Goal: Information Seeking & Learning: Find specific fact

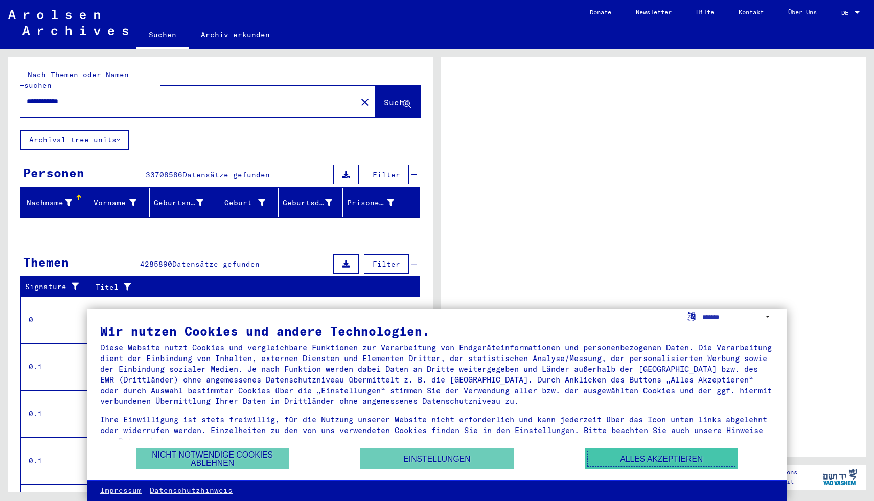
click at [629, 453] on button "Alles akzeptieren" at bounding box center [660, 459] width 153 height 21
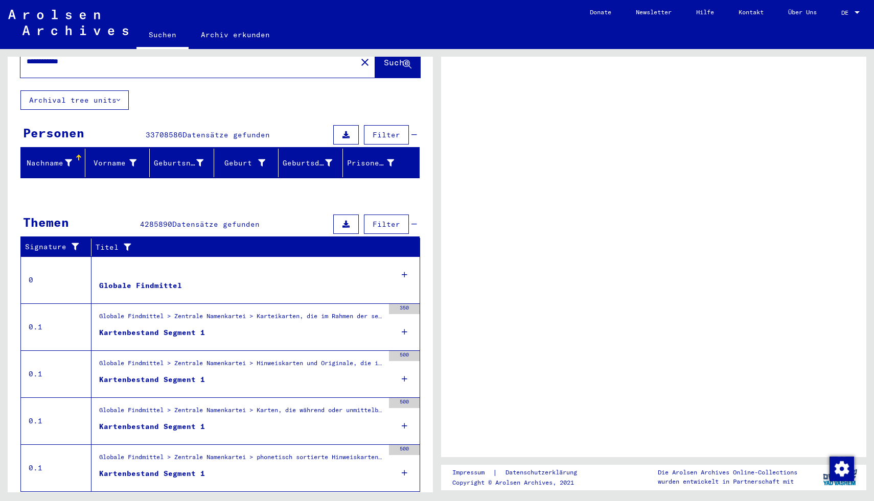
scroll to position [52, 0]
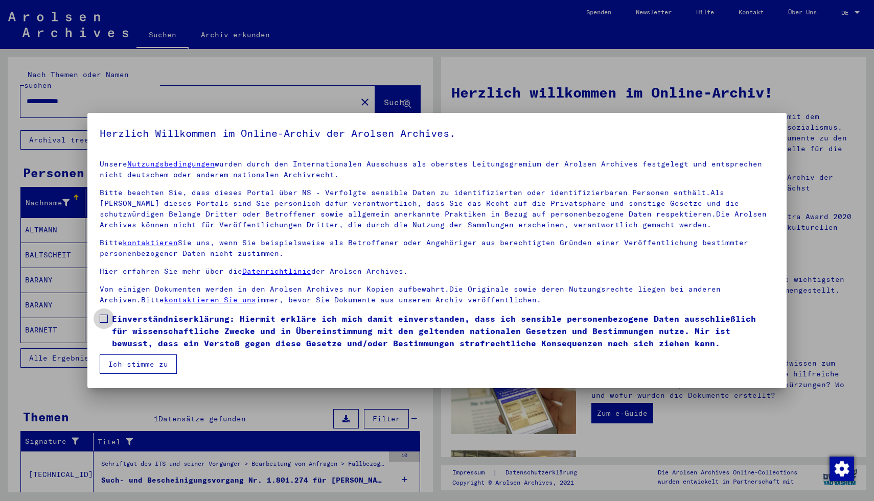
click at [105, 316] on span at bounding box center [104, 319] width 8 height 8
click at [127, 361] on button "Ich stimme zu" at bounding box center [138, 364] width 77 height 19
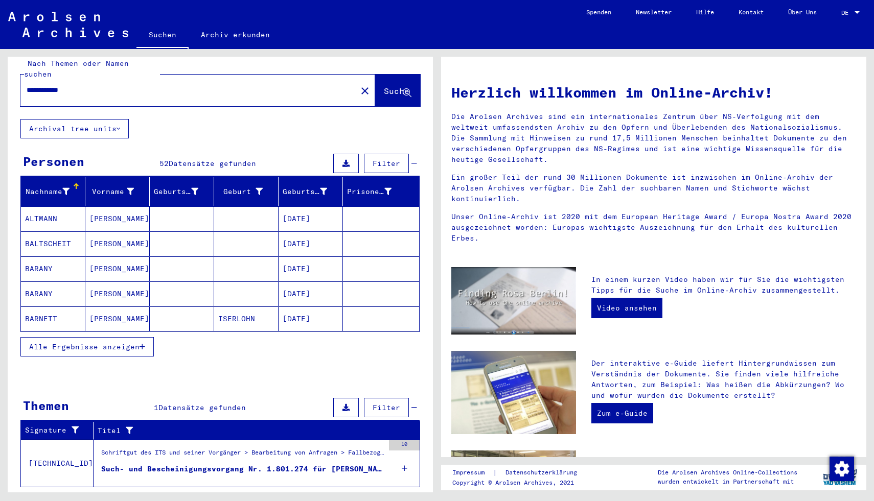
scroll to position [25, 0]
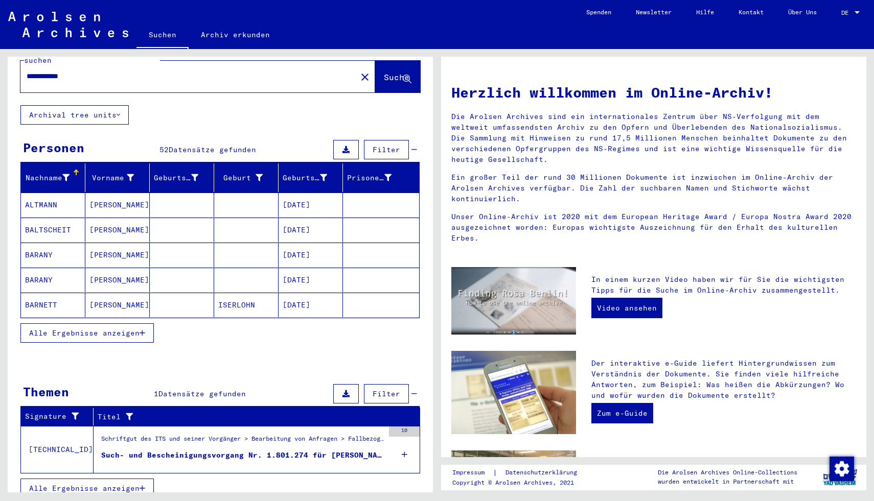
click at [132, 329] on span "Alle Ergebnisse anzeigen" at bounding box center [84, 333] width 110 height 9
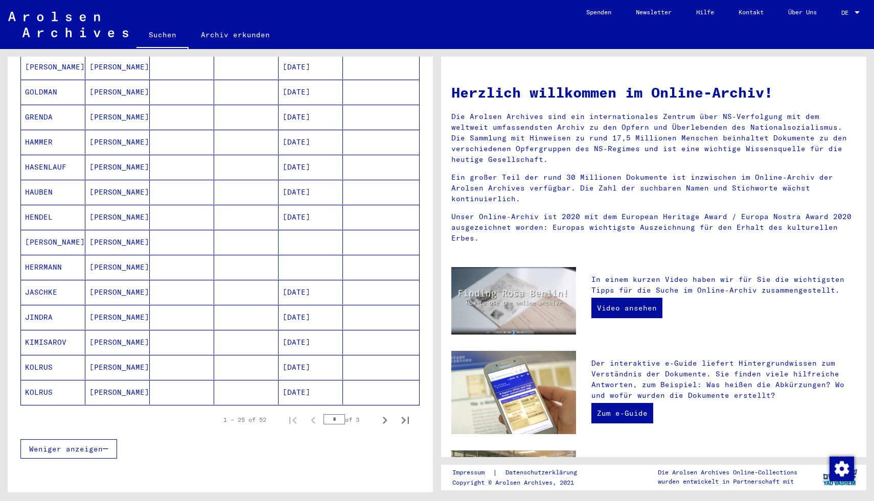
scroll to position [546, 0]
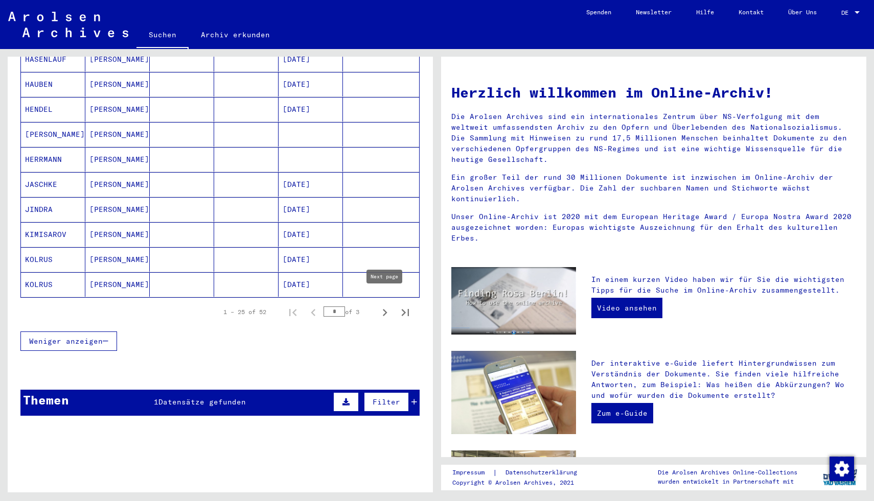
click at [388, 306] on icon "Next page" at bounding box center [385, 313] width 14 height 14
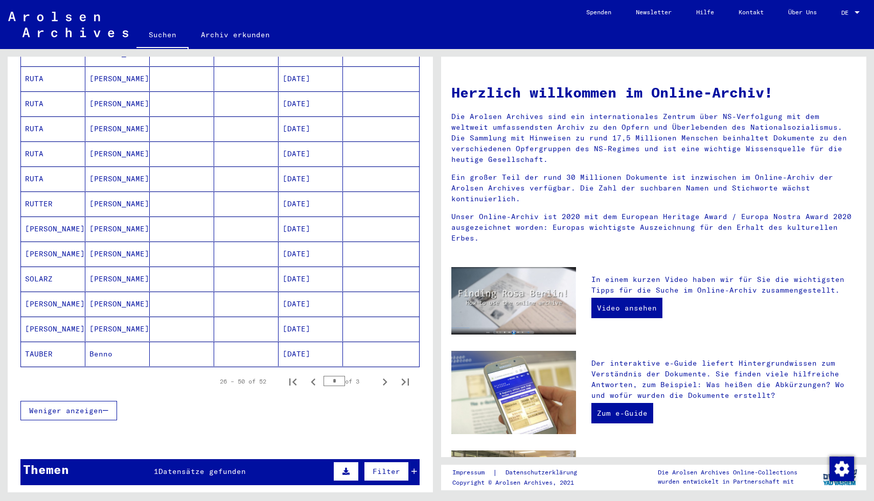
scroll to position [481, 0]
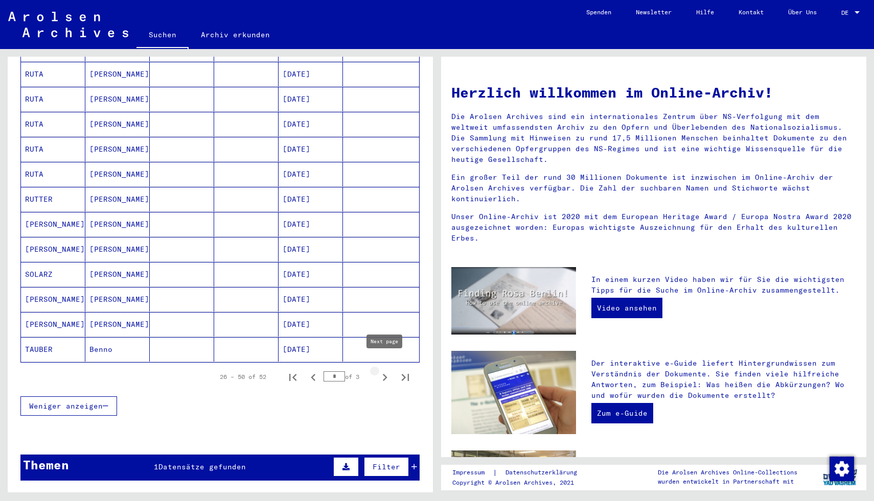
click at [391, 370] on icon "Next page" at bounding box center [385, 377] width 14 height 14
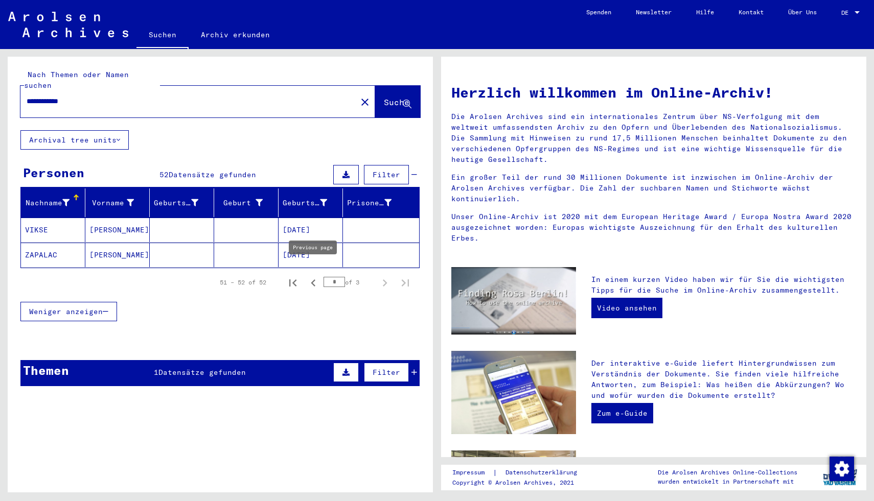
click at [312, 276] on icon "Previous page" at bounding box center [313, 283] width 14 height 14
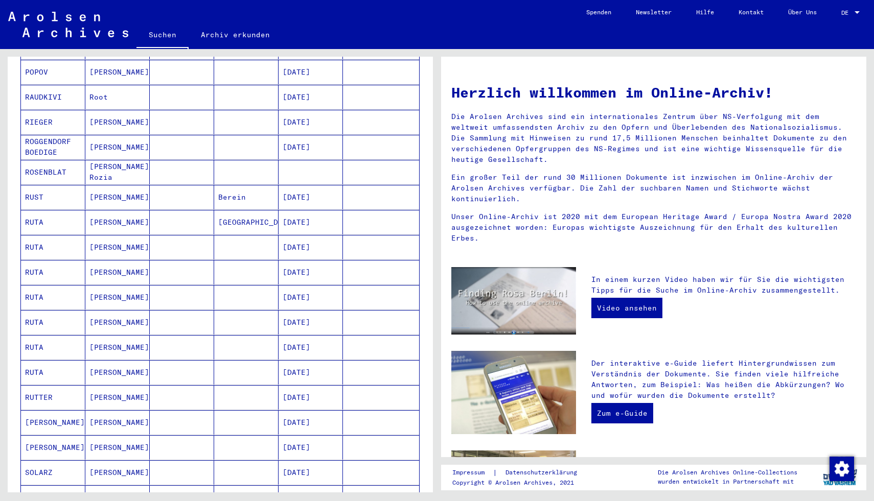
scroll to position [284, 0]
click at [311, 286] on mat-cell "[DATE]" at bounding box center [310, 297] width 64 height 25
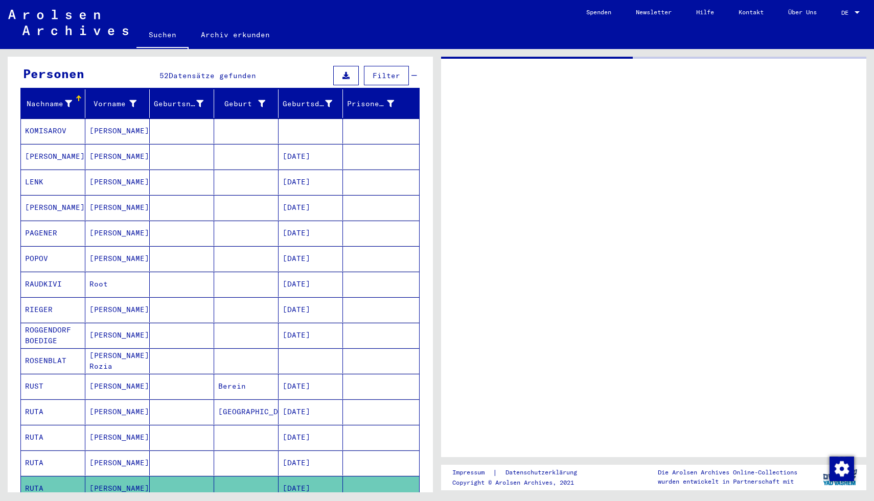
scroll to position [115, 0]
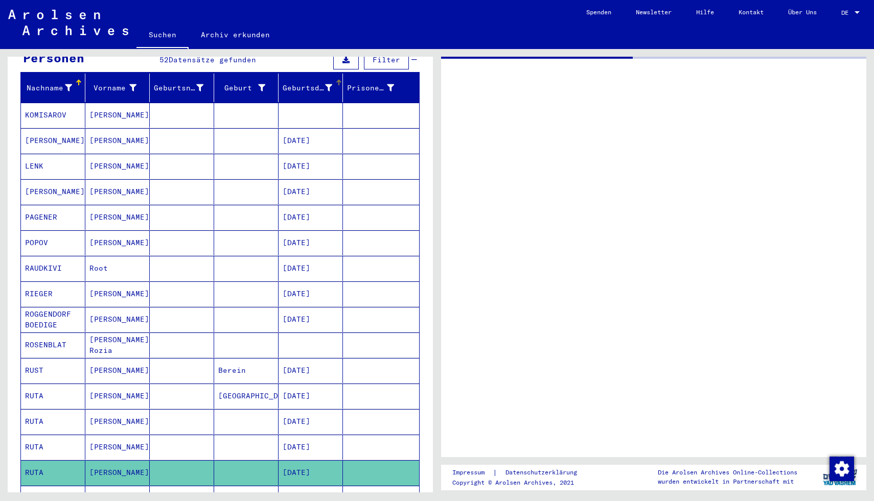
click at [323, 83] on div "Geburtsdatum" at bounding box center [308, 88] width 50 height 11
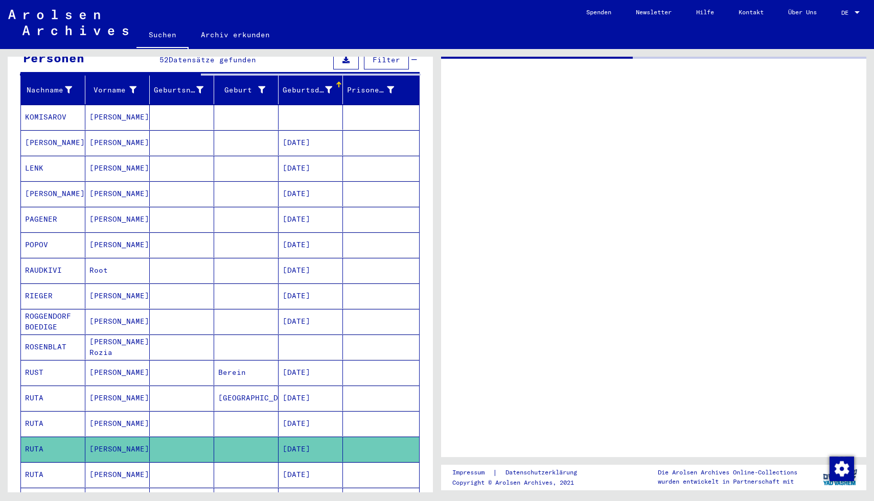
scroll to position [48, 0]
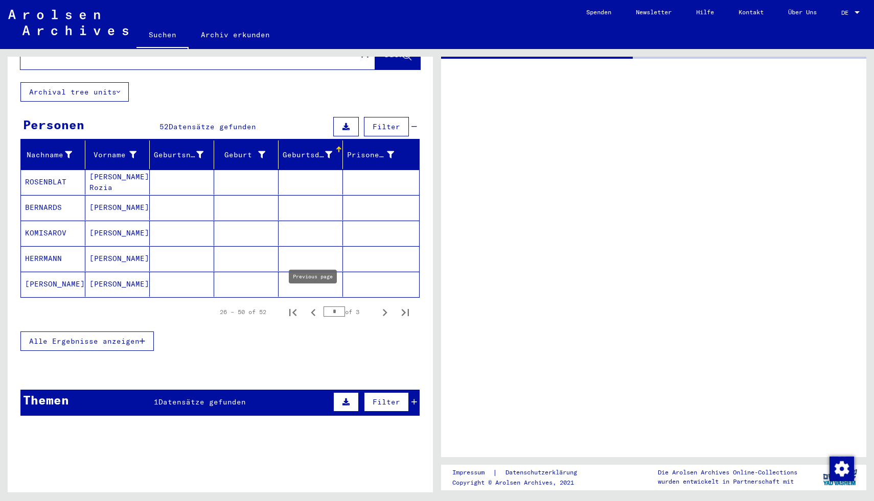
click at [313, 309] on icon "Previous page" at bounding box center [313, 312] width 5 height 7
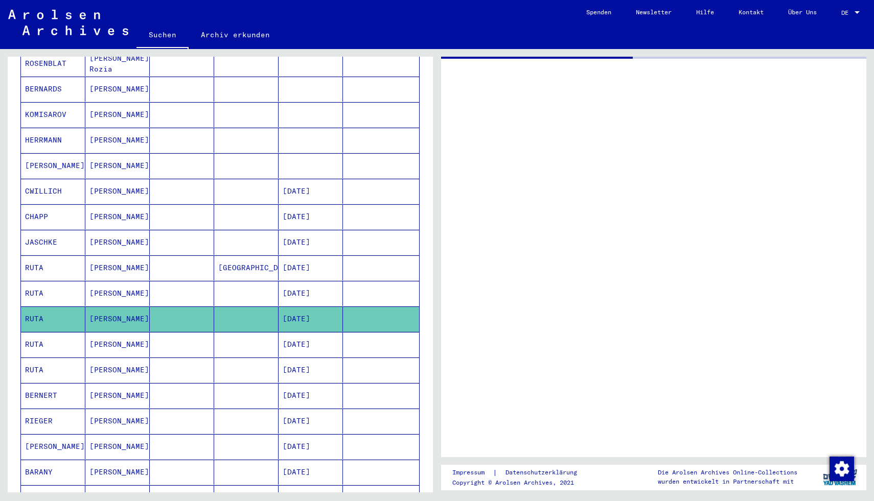
scroll to position [169, 0]
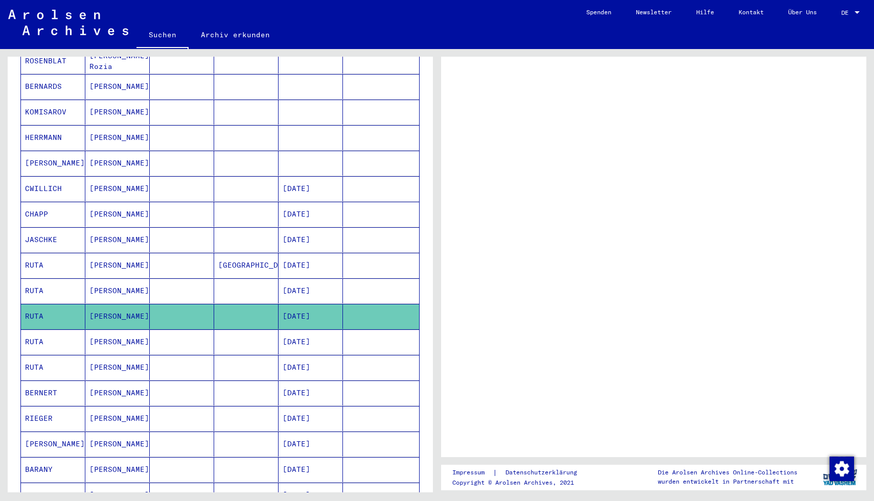
click at [123, 314] on mat-cell "[PERSON_NAME]" at bounding box center [117, 316] width 64 height 25
click at [126, 253] on mat-cell "[PERSON_NAME]" at bounding box center [117, 265] width 64 height 25
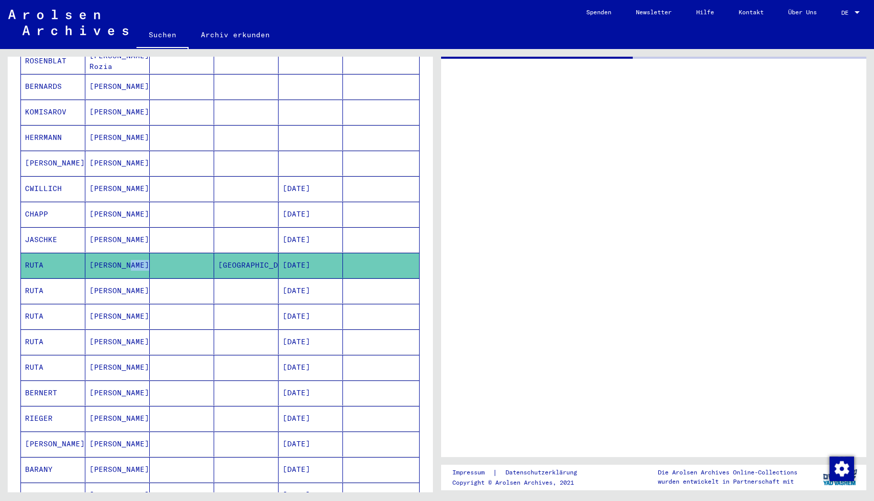
click at [126, 253] on mat-cell "[PERSON_NAME]" at bounding box center [117, 265] width 64 height 25
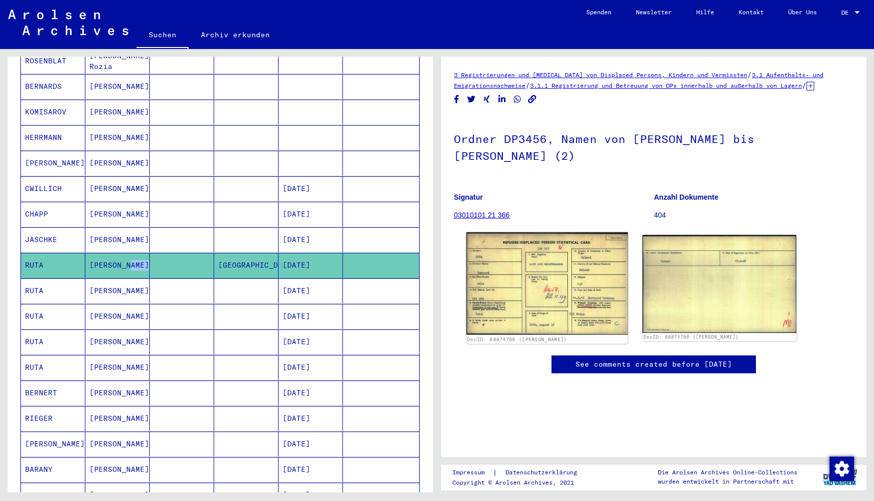
scroll to position [12, 0]
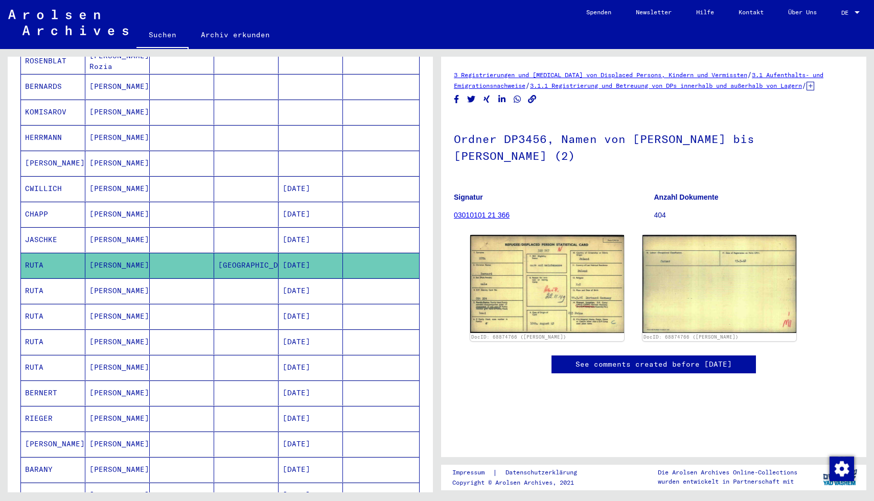
click at [262, 278] on mat-cell at bounding box center [246, 290] width 64 height 25
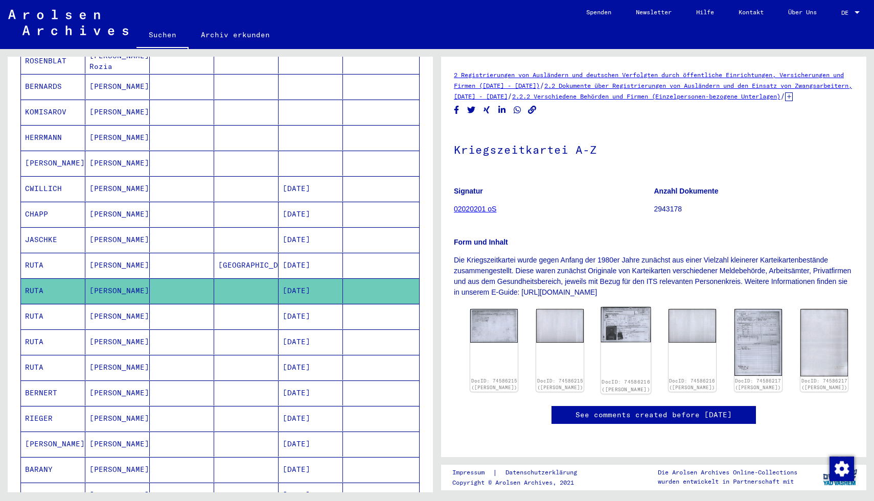
click at [623, 327] on img at bounding box center [626, 324] width 50 height 35
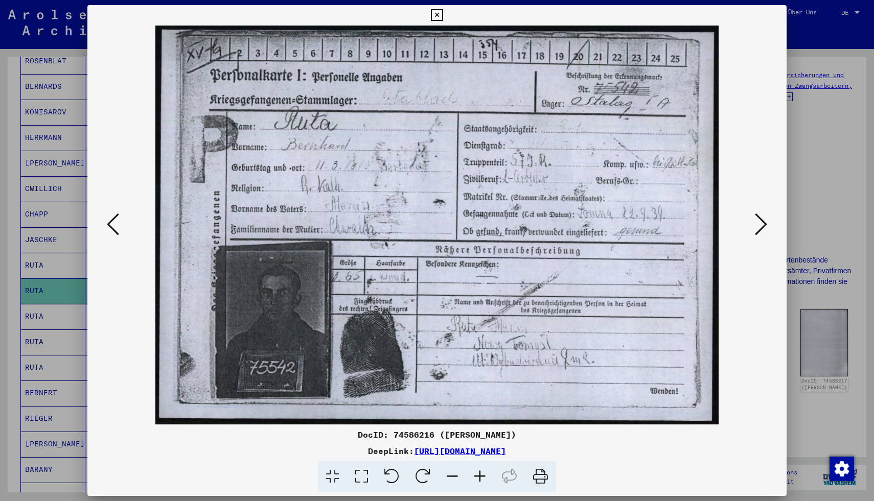
click at [762, 227] on icon at bounding box center [761, 224] width 12 height 25
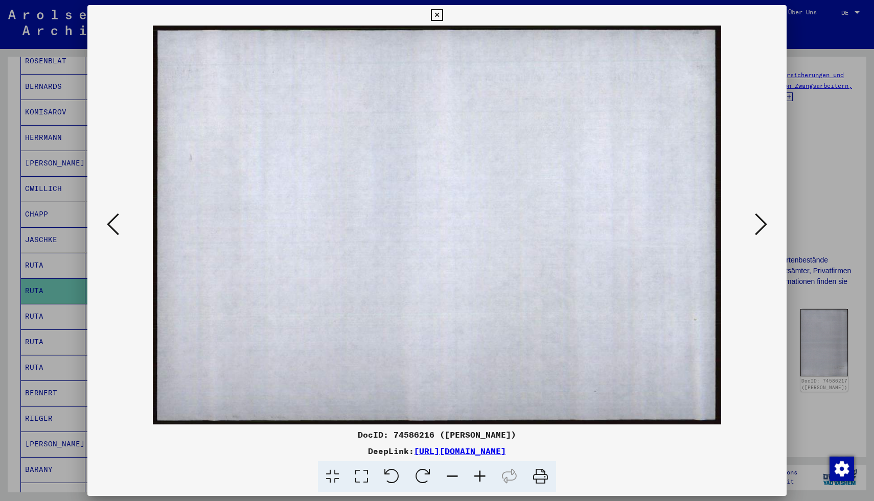
click at [762, 227] on icon at bounding box center [761, 224] width 12 height 25
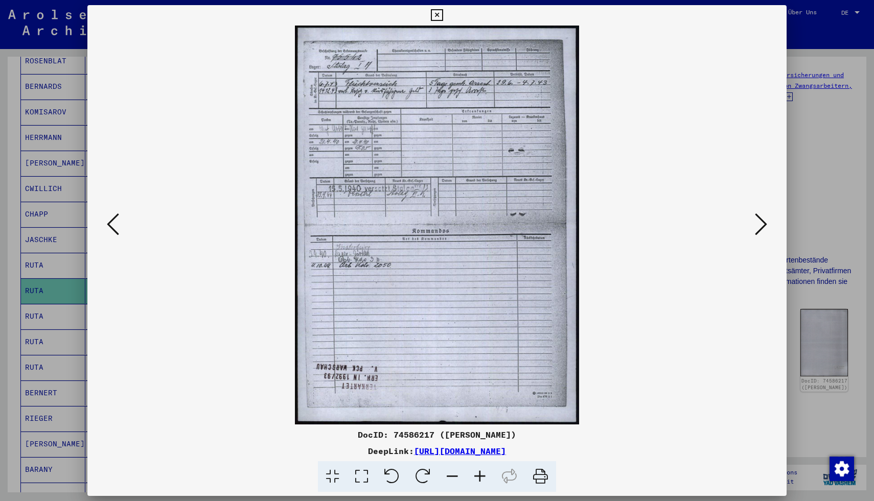
click at [762, 227] on icon at bounding box center [761, 224] width 12 height 25
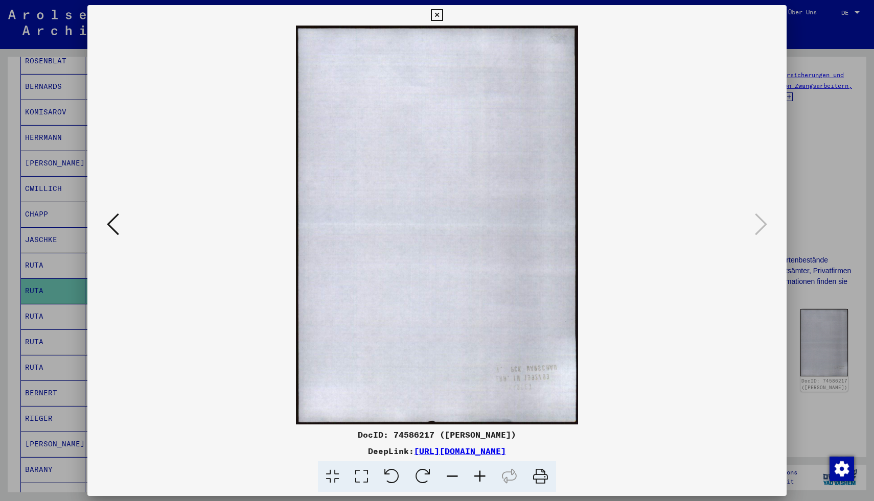
click at [111, 227] on icon at bounding box center [113, 224] width 12 height 25
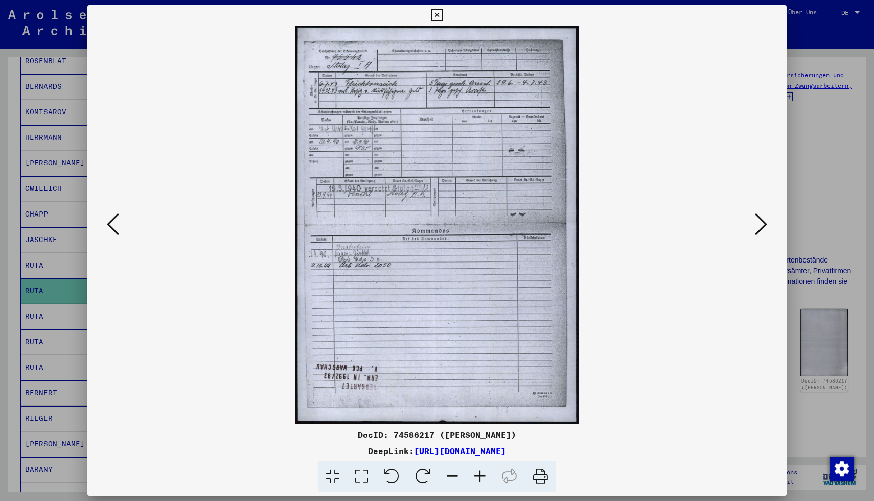
click at [111, 227] on icon at bounding box center [113, 224] width 12 height 25
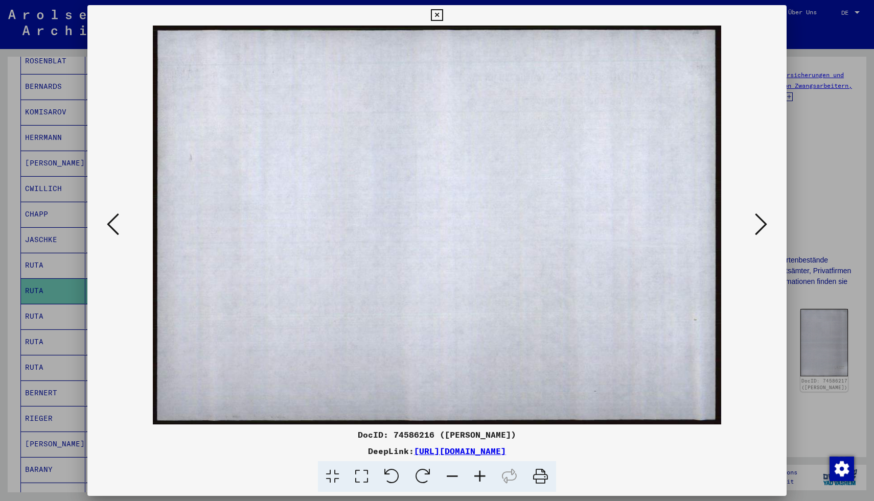
click at [111, 227] on icon at bounding box center [113, 224] width 12 height 25
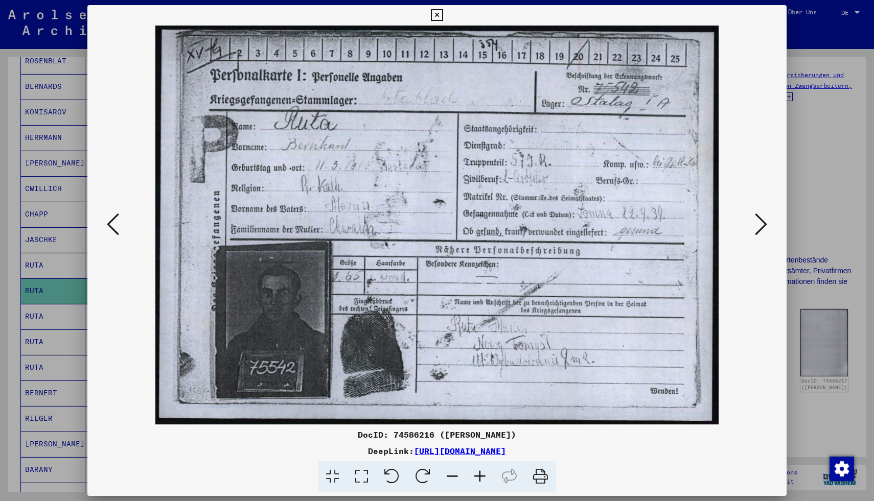
click at [0, 284] on div at bounding box center [437, 250] width 874 height 501
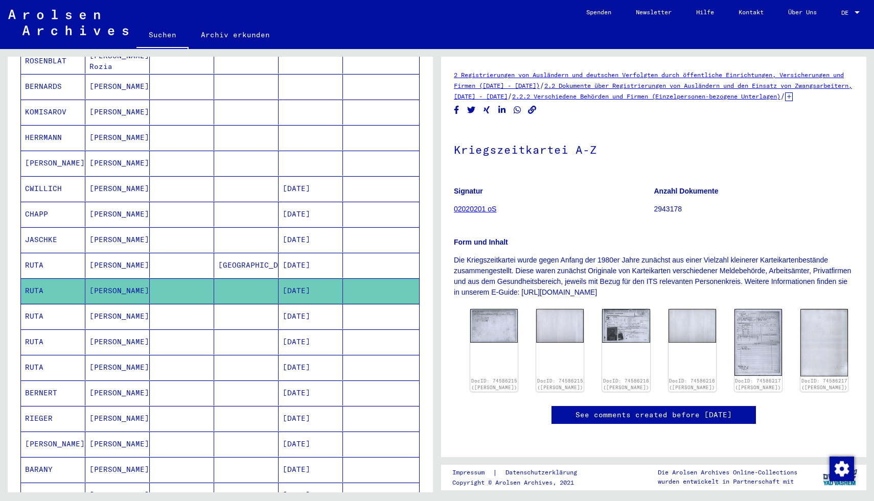
click at [304, 310] on mat-cell "[DATE]" at bounding box center [310, 316] width 64 height 25
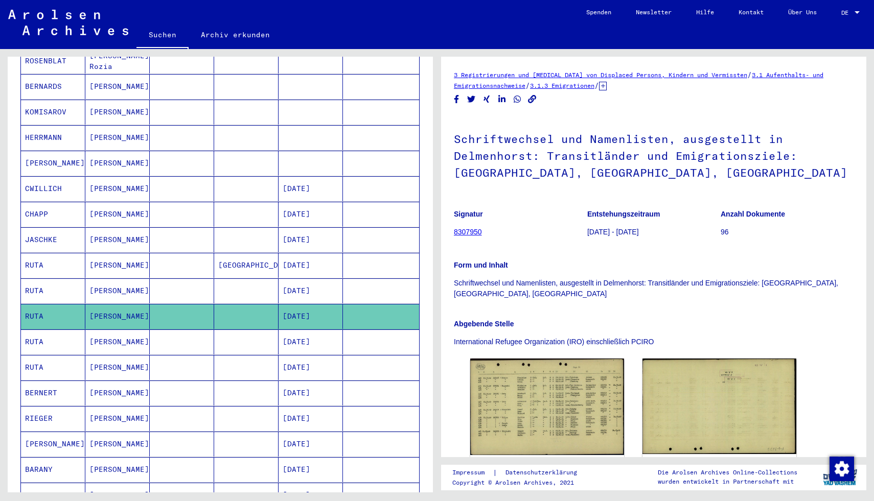
click at [324, 342] on mat-cell "[DATE]" at bounding box center [310, 342] width 64 height 25
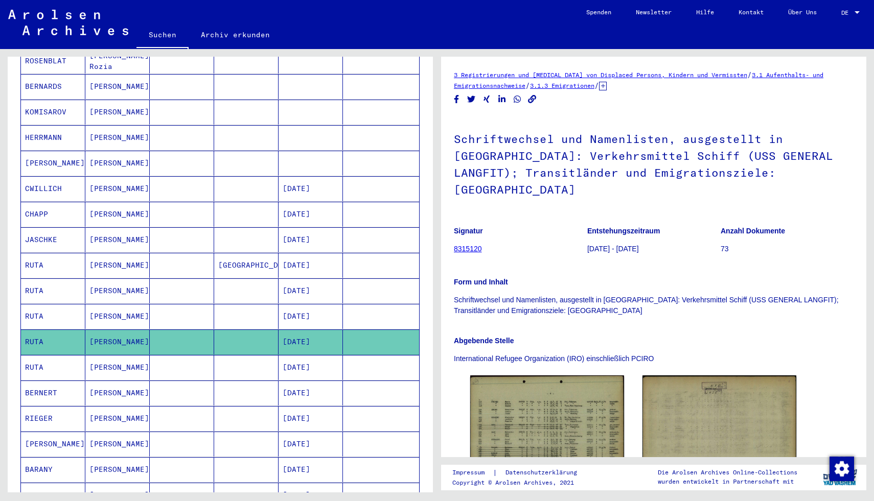
click at [326, 358] on mat-cell "[DATE]" at bounding box center [310, 367] width 64 height 25
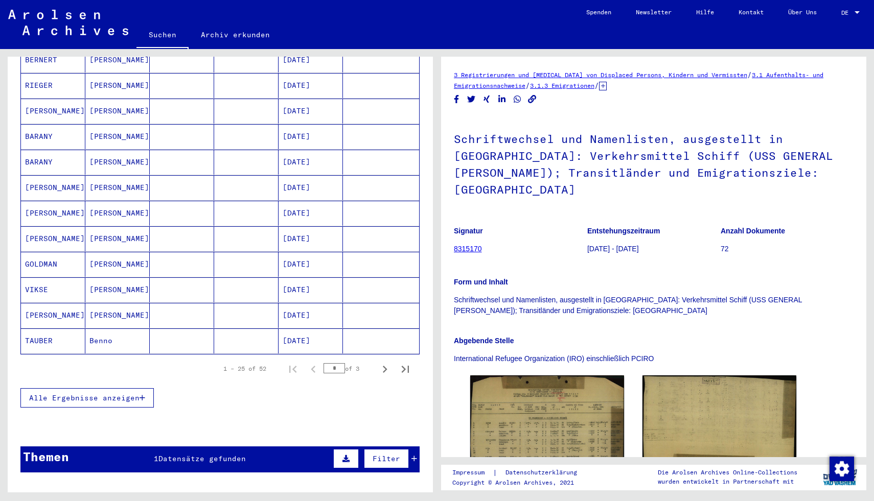
scroll to position [503, 0]
click at [390, 362] on icon "Next page" at bounding box center [385, 369] width 14 height 14
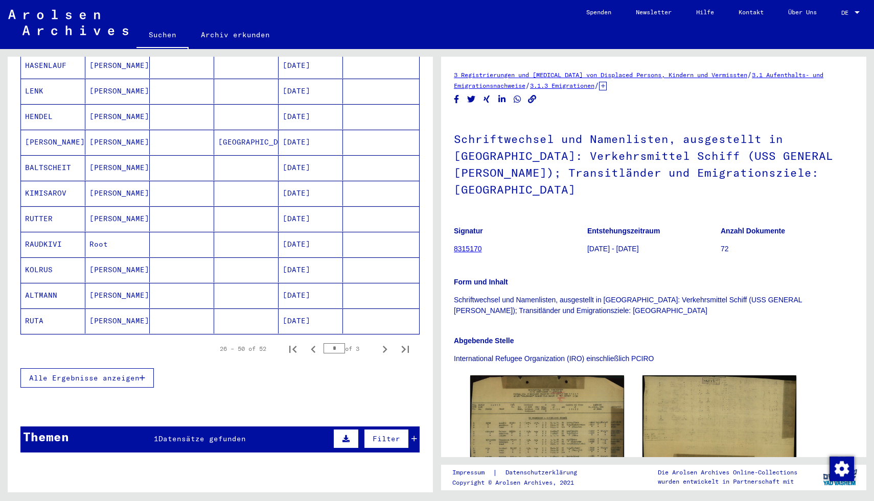
scroll to position [526, 0]
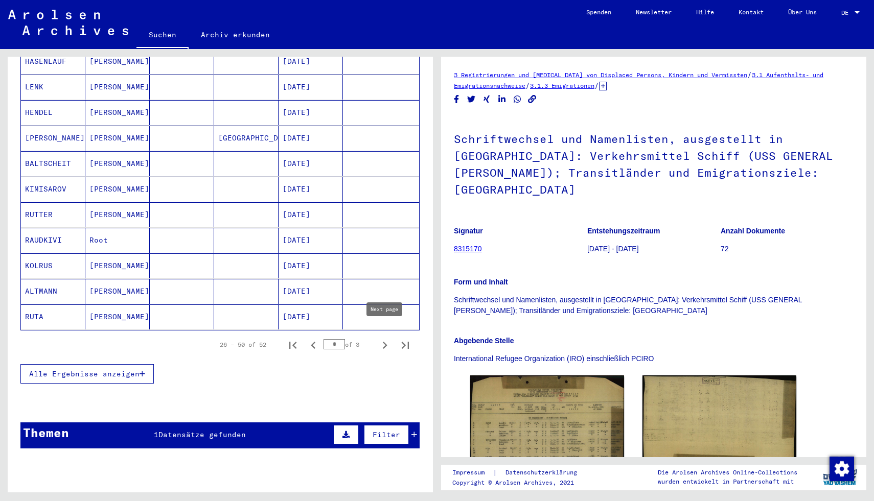
click at [388, 338] on icon "Next page" at bounding box center [385, 345] width 14 height 14
type input "*"
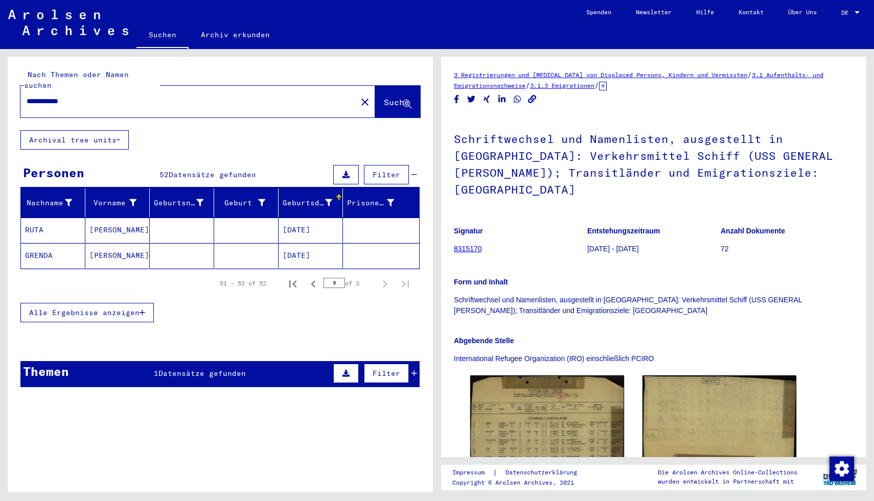
scroll to position [0, 0]
click at [134, 90] on div "**********" at bounding box center [185, 101] width 330 height 23
drag, startPoint x: 96, startPoint y: 89, endPoint x: 0, endPoint y: 87, distance: 96.1
click at [0, 87] on div "**********" at bounding box center [218, 270] width 437 height 443
type input "*********"
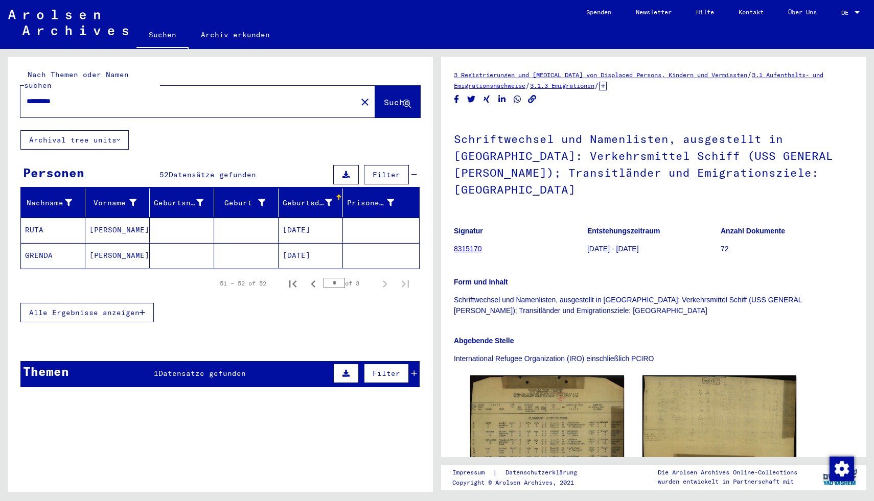
click at [375, 94] on button "Suche" at bounding box center [397, 102] width 45 height 32
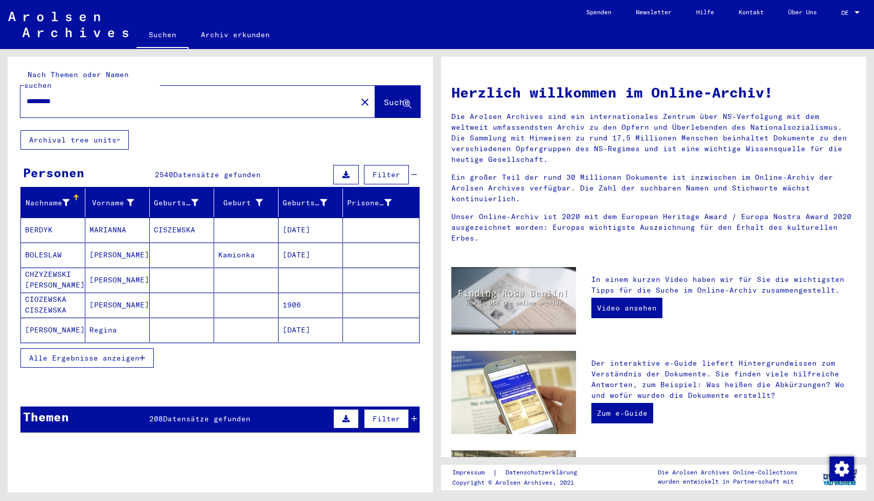
click at [146, 353] on button "Alle Ergebnisse anzeigen" at bounding box center [86, 357] width 133 height 19
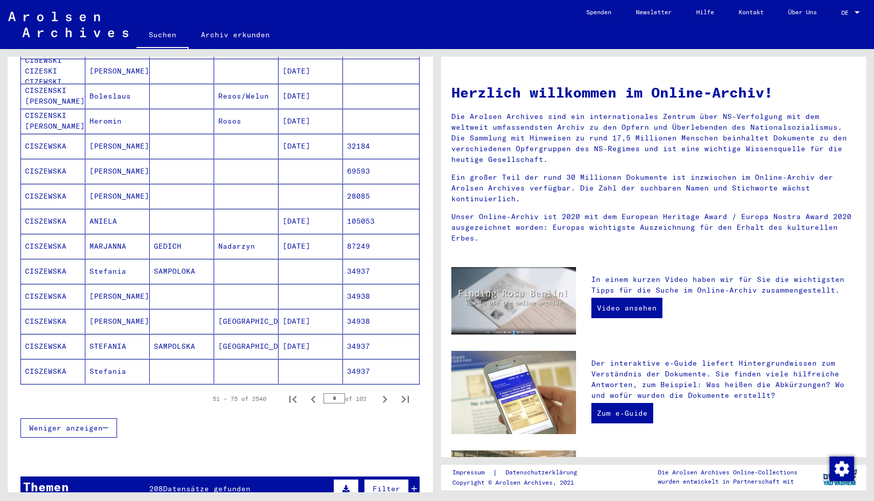
scroll to position [461, 0]
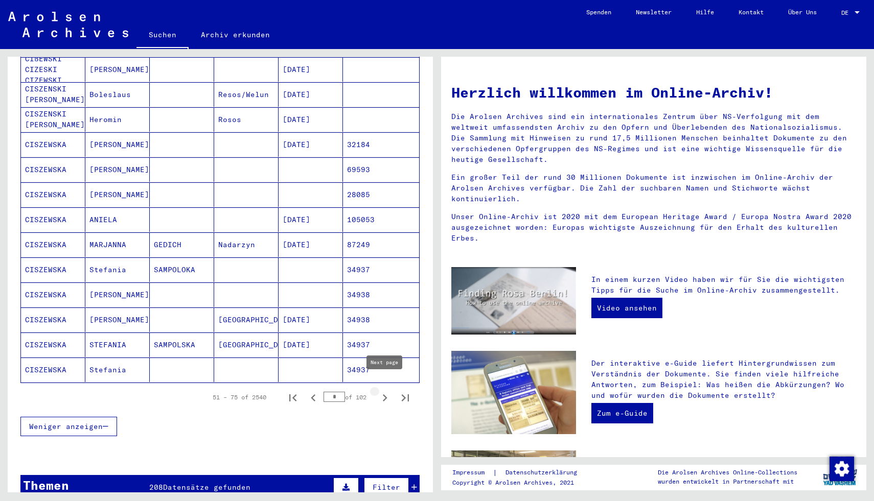
click at [383, 391] on icon "Next page" at bounding box center [385, 398] width 14 height 14
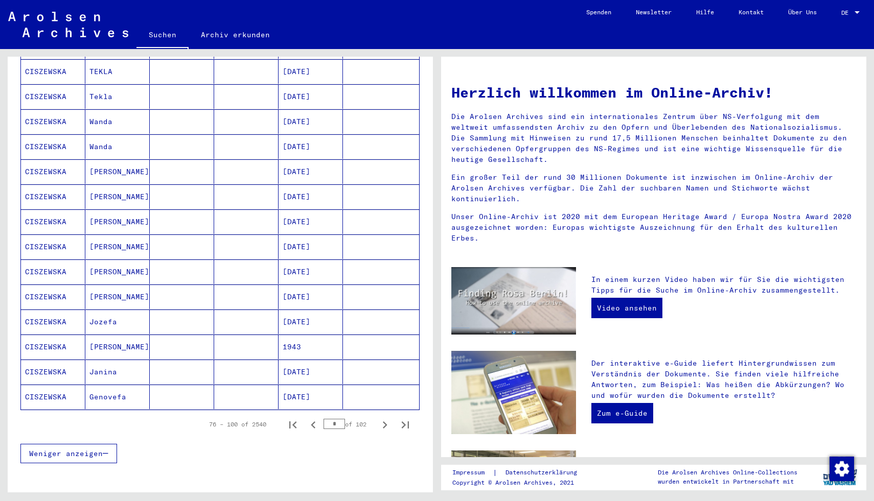
scroll to position [437, 0]
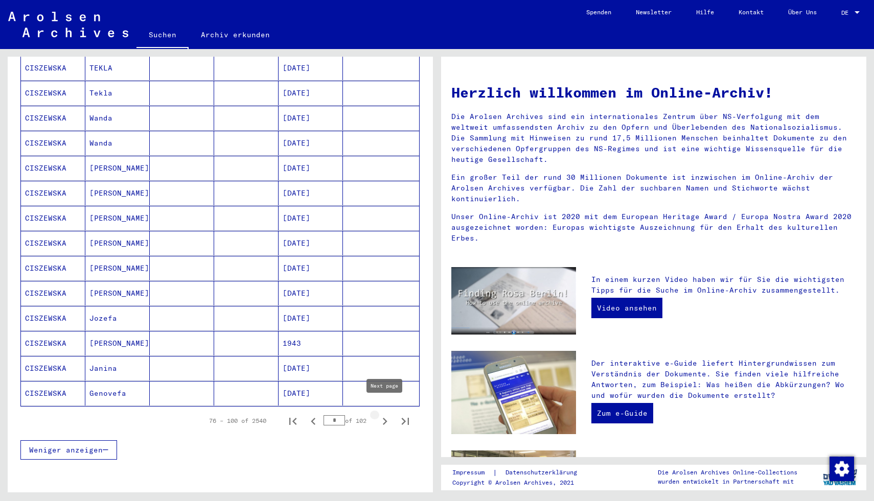
click at [383, 414] on icon "Next page" at bounding box center [385, 421] width 14 height 14
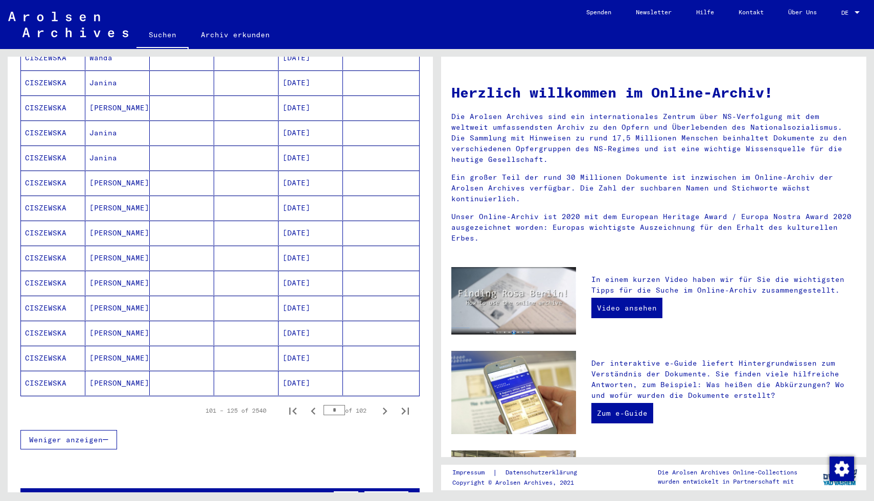
scroll to position [450, 0]
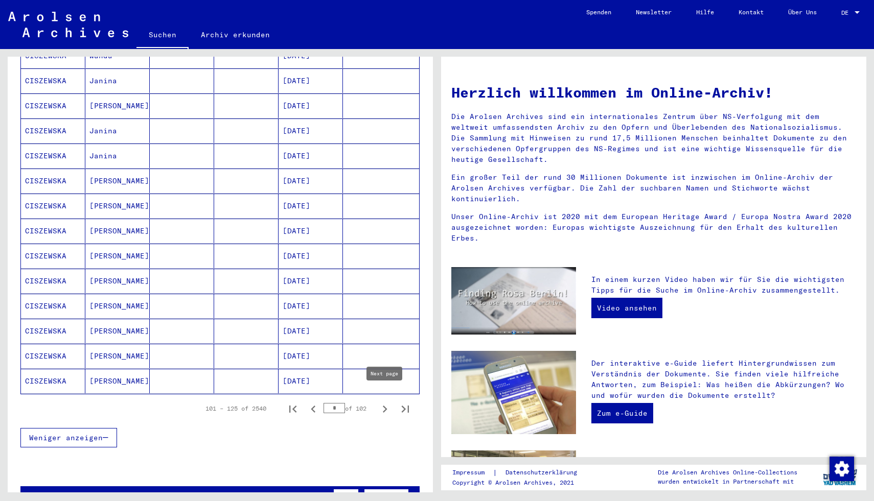
click at [383, 402] on icon "Next page" at bounding box center [385, 409] width 14 height 14
type input "*"
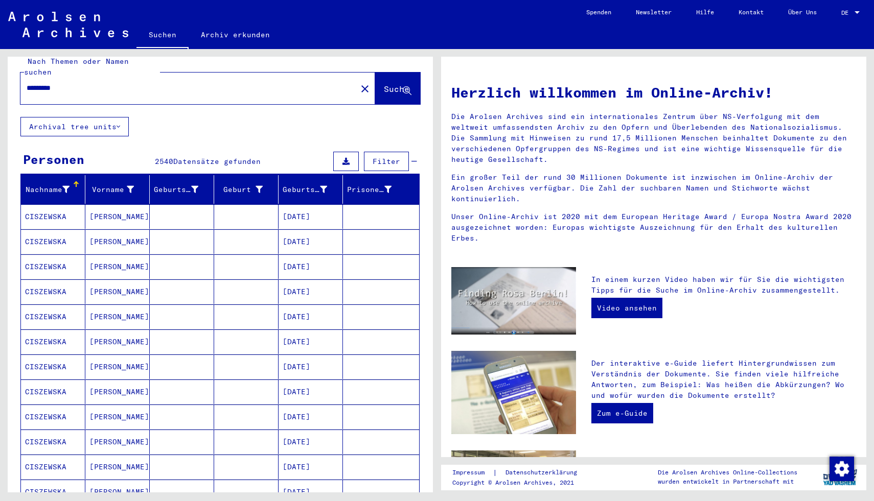
scroll to position [13, 0]
click at [110, 83] on input "*********" at bounding box center [186, 88] width 318 height 11
type input "**********"
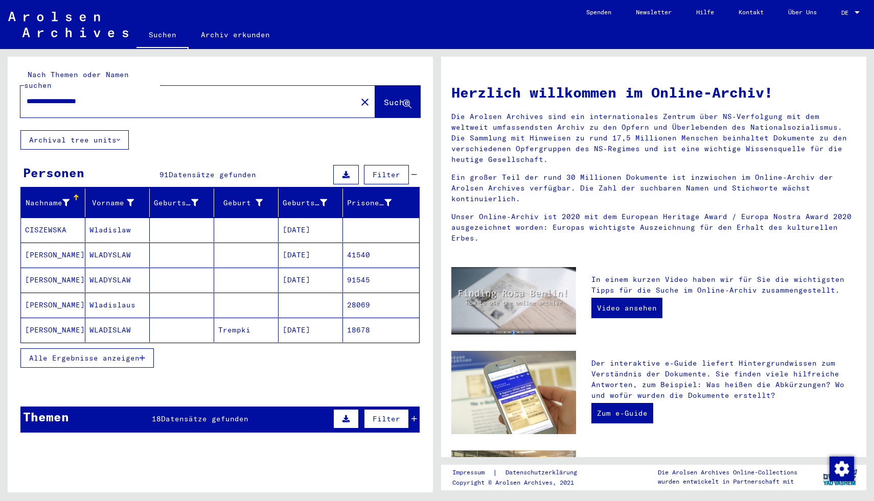
click at [139, 355] on icon "button" at bounding box center [142, 358] width 6 height 7
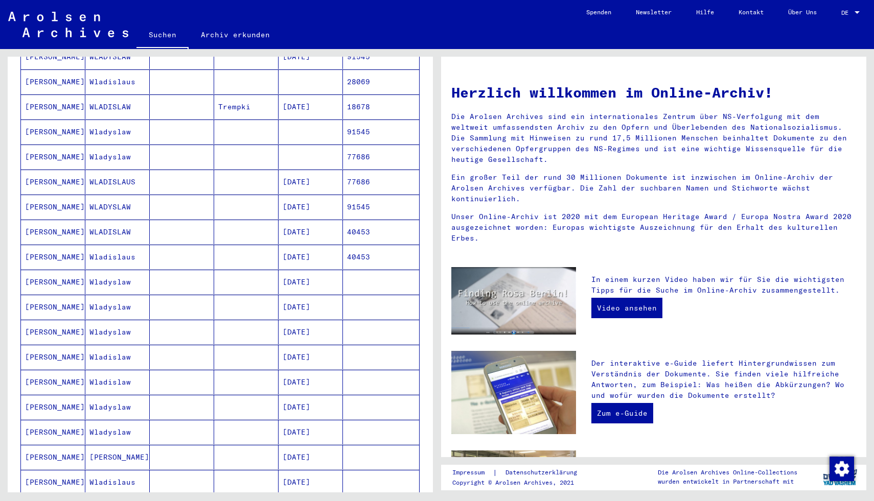
scroll to position [231, 0]
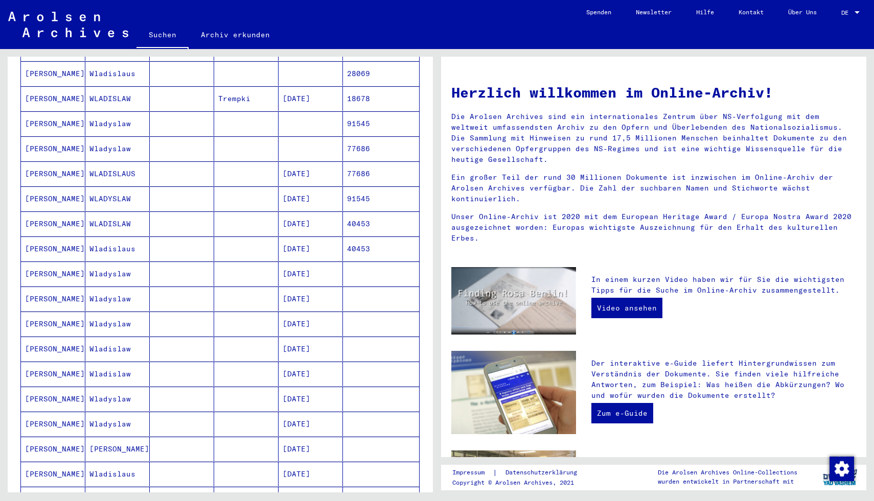
click at [109, 265] on mat-cell "Wladyslaw" at bounding box center [117, 274] width 64 height 25
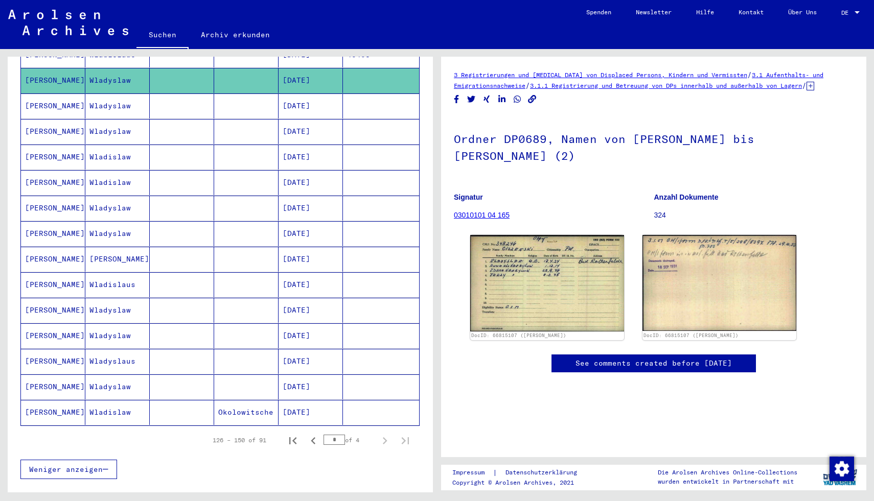
scroll to position [437, 0]
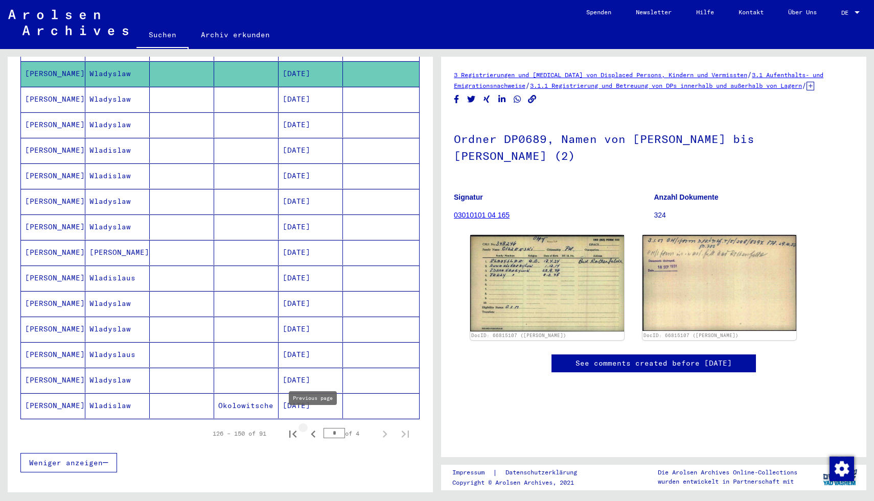
click at [312, 431] on icon "Previous page" at bounding box center [313, 434] width 5 height 7
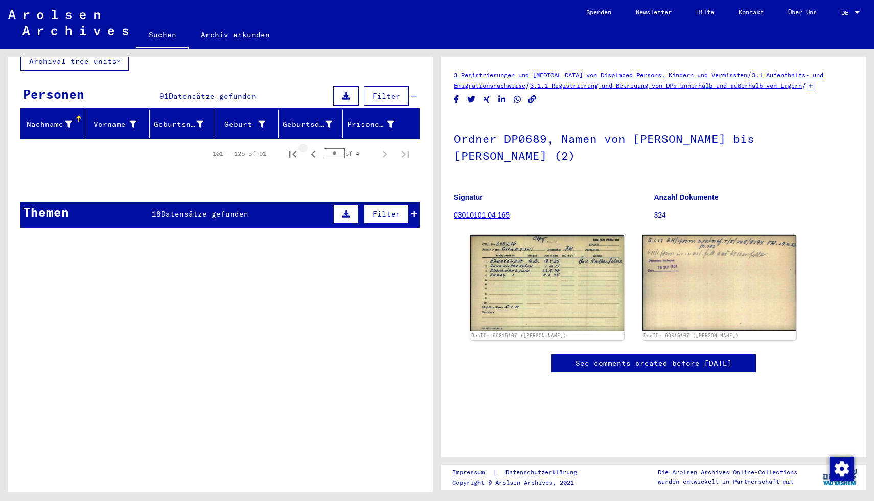
click at [312, 435] on div "Schriftgut des ITS und seiner Vorgänger > Bearbeitung von Anfragen > Fallbezoge…" at bounding box center [238, 458] width 290 height 46
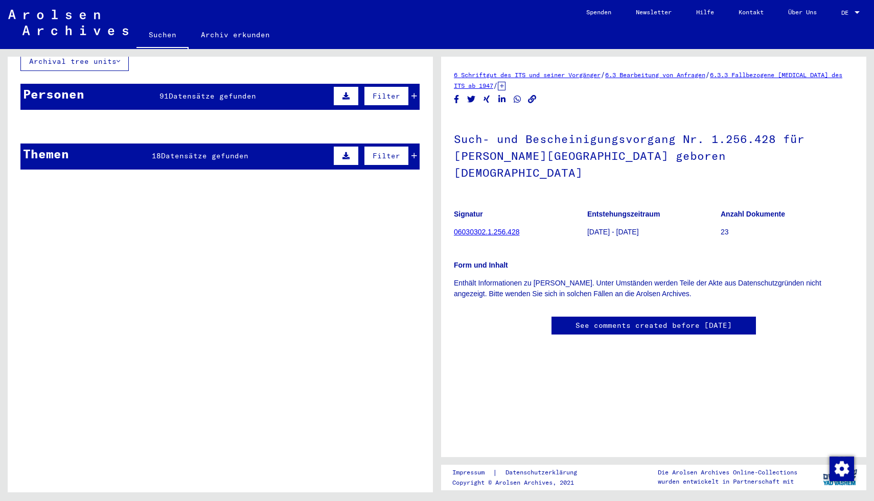
click at [191, 91] on span "Datensätze gefunden" at bounding box center [212, 95] width 87 height 9
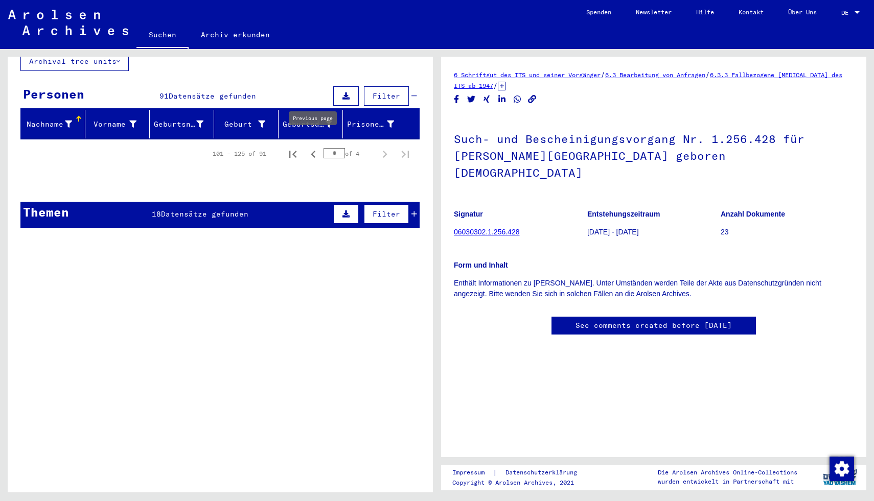
click at [313, 151] on icon "Previous page" at bounding box center [313, 154] width 5 height 7
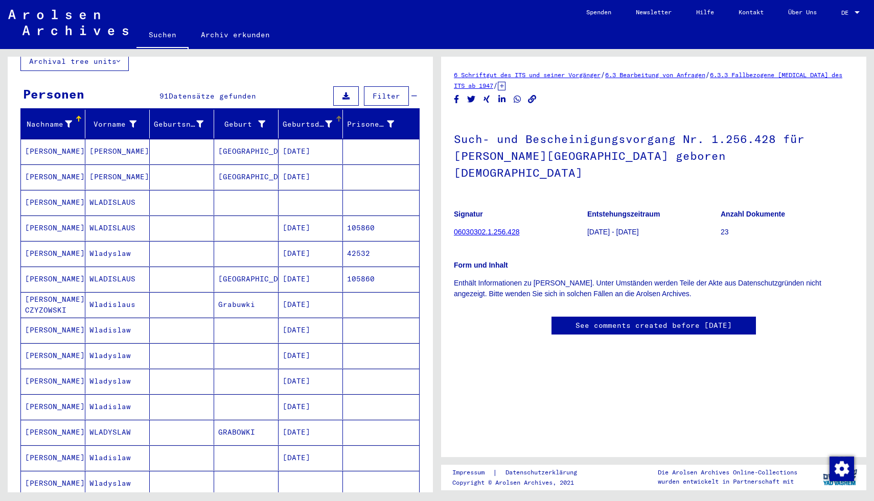
click at [323, 119] on div "Geburtsdatum" at bounding box center [308, 124] width 50 height 11
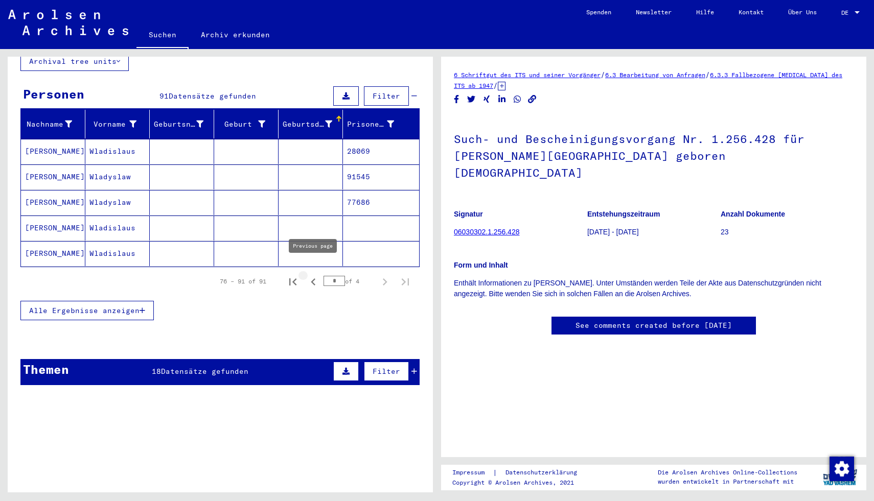
click at [317, 275] on icon "Previous page" at bounding box center [313, 282] width 14 height 14
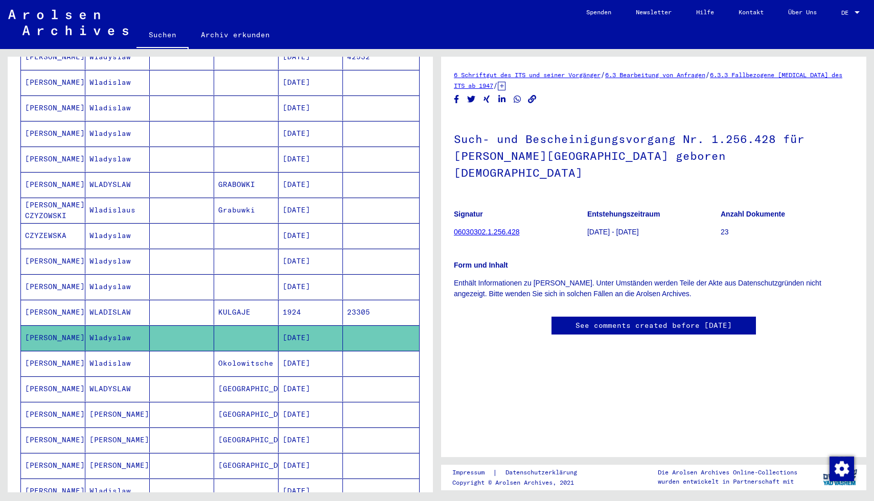
scroll to position [329, 0]
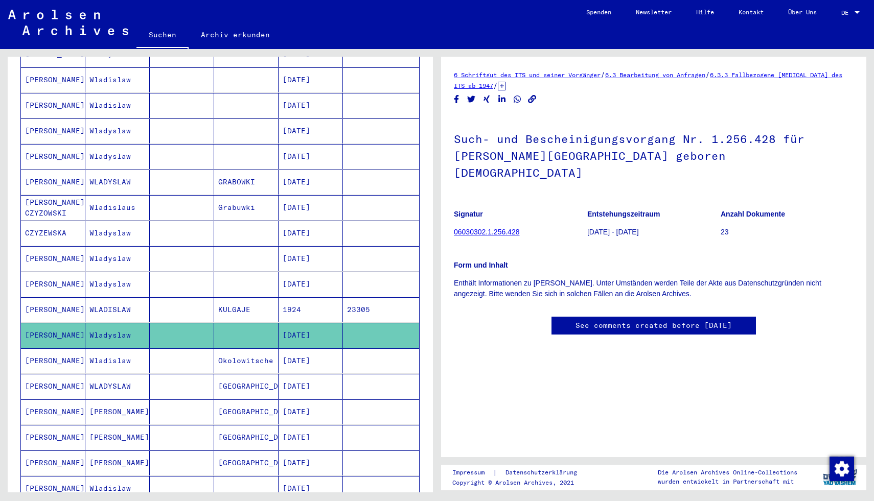
click at [277, 171] on mat-cell "GRABOWKI" at bounding box center [246, 182] width 64 height 25
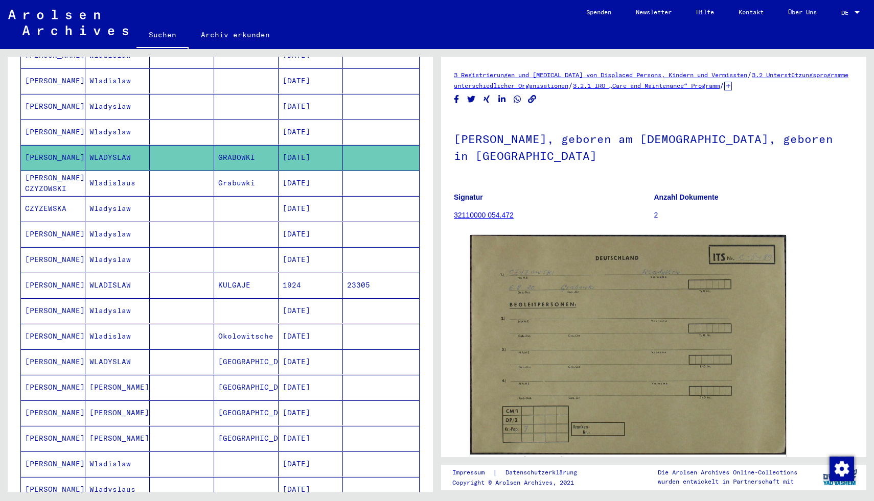
scroll to position [365, 0]
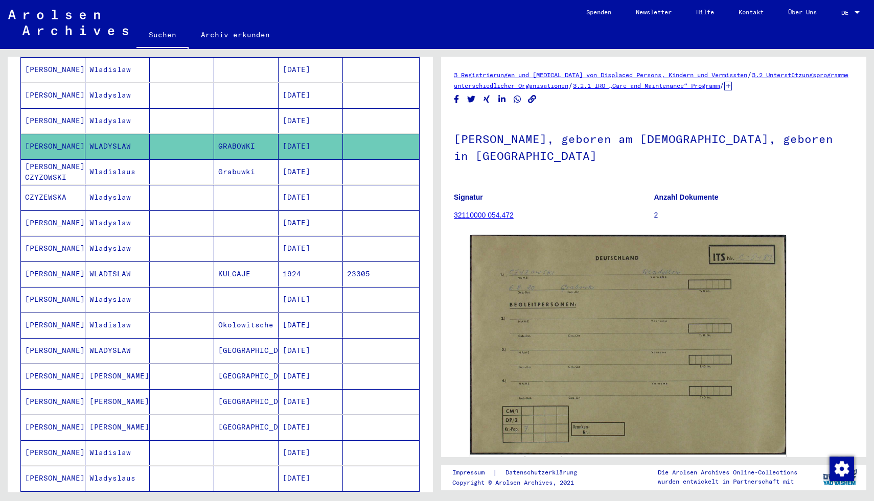
click at [311, 313] on mat-cell "[DATE]" at bounding box center [310, 325] width 64 height 25
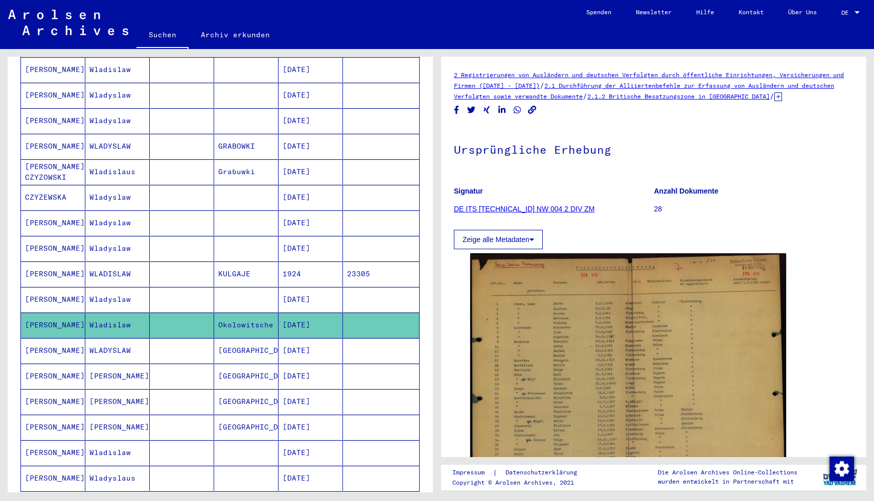
click at [313, 338] on mat-cell "[DATE]" at bounding box center [310, 350] width 64 height 25
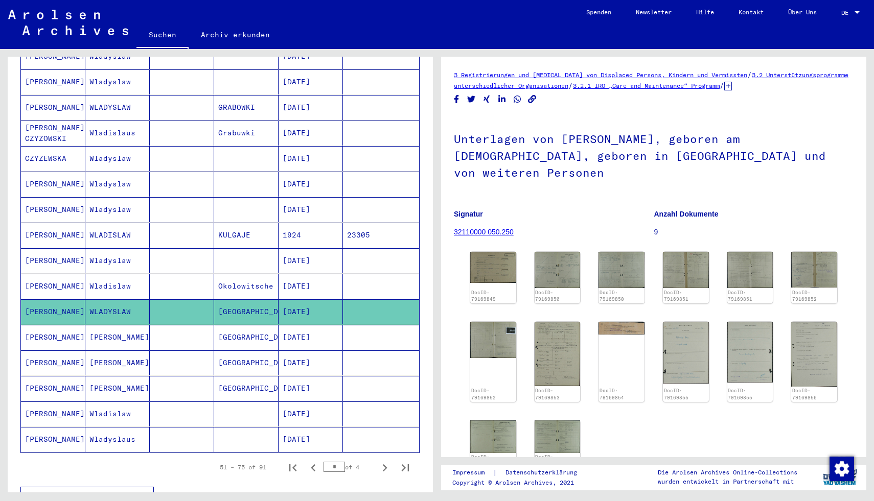
scroll to position [406, 0]
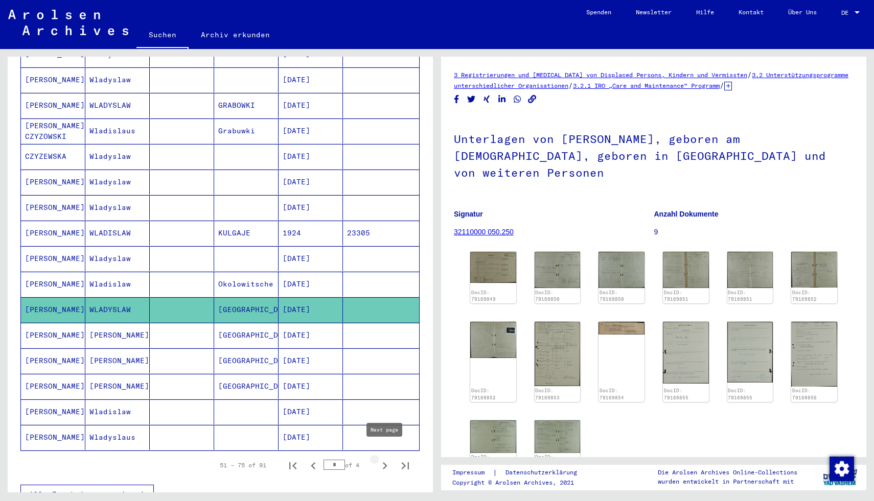
click at [382, 459] on icon "Next page" at bounding box center [385, 466] width 14 height 14
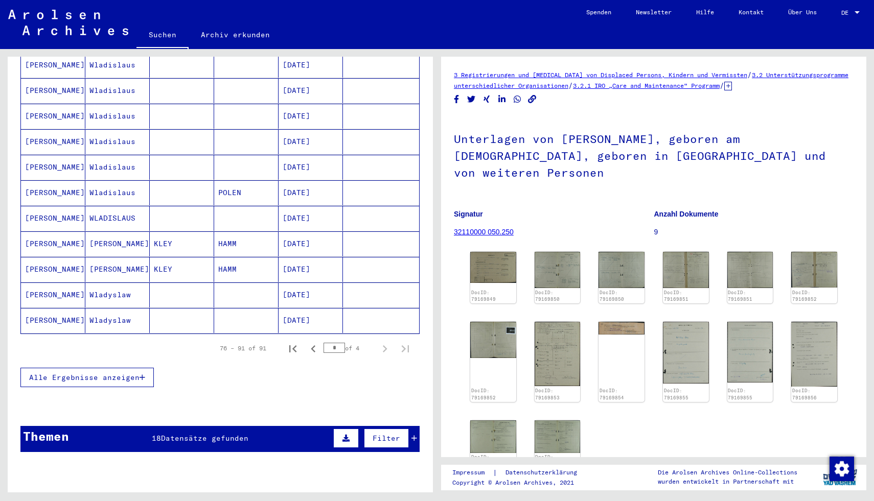
scroll to position [296, 0]
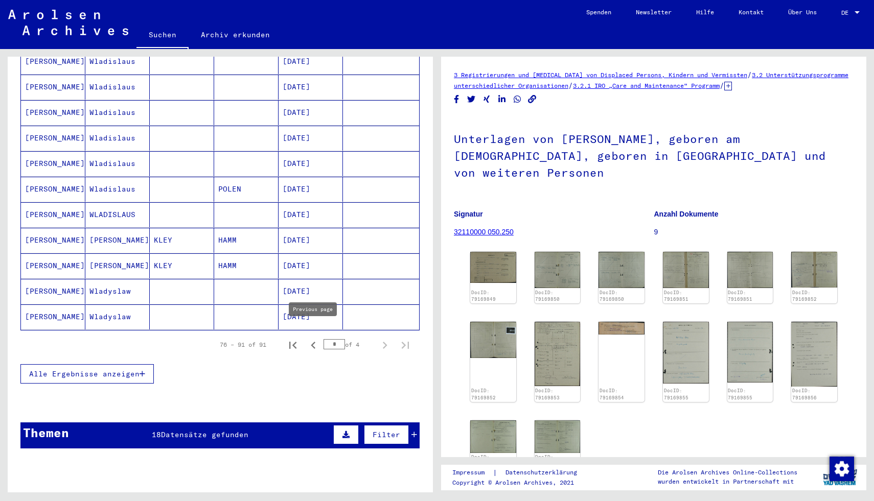
click at [311, 338] on icon "Previous page" at bounding box center [313, 345] width 14 height 14
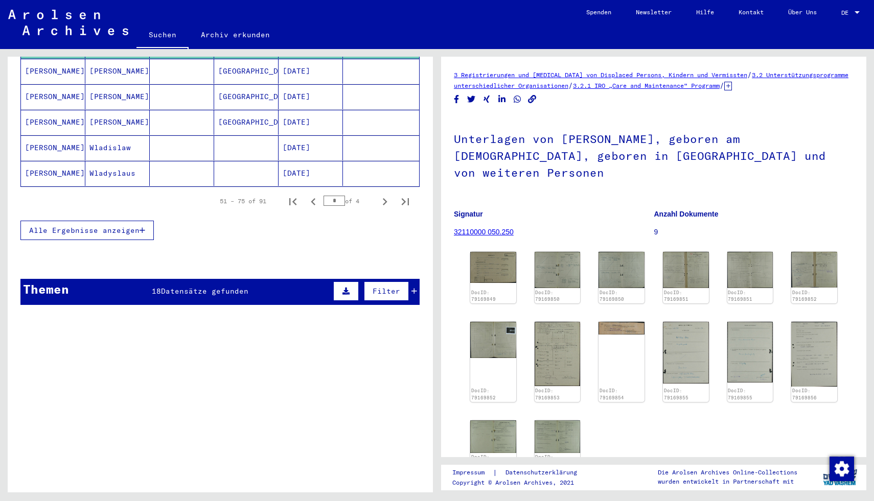
scroll to position [687, 0]
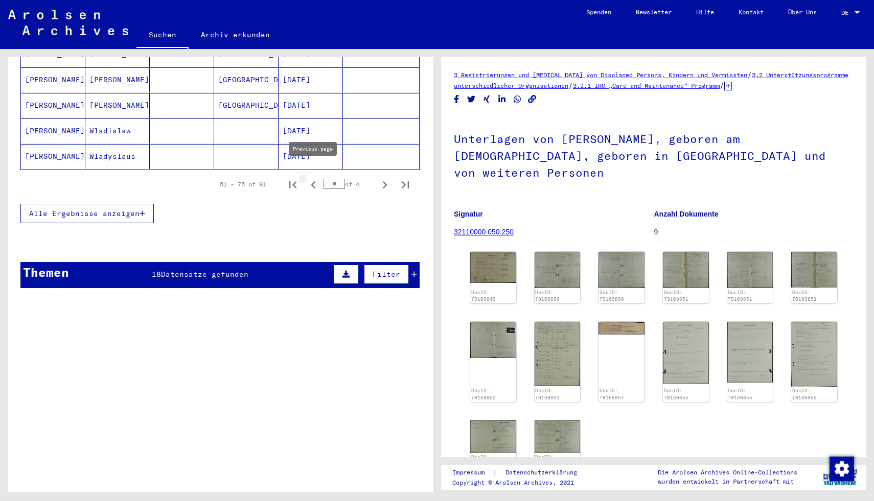
click at [312, 178] on icon "Previous page" at bounding box center [313, 185] width 14 height 14
click at [312, 181] on icon "Previous page" at bounding box center [313, 184] width 5 height 7
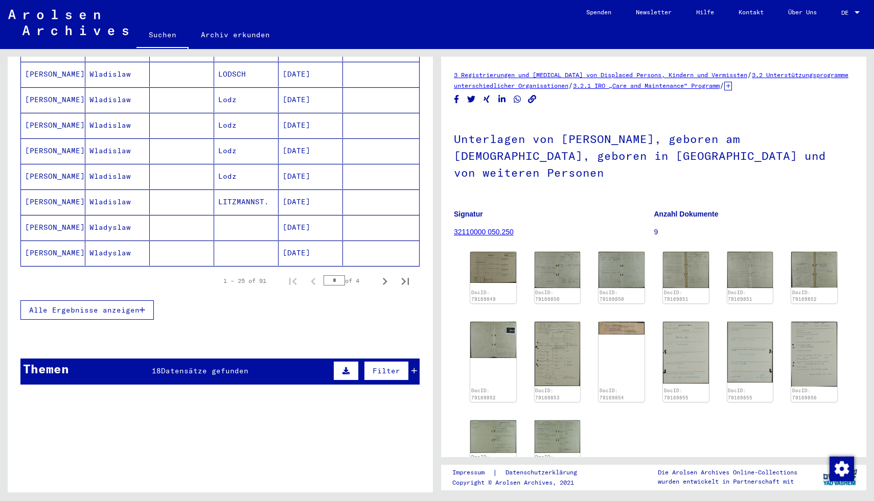
scroll to position [593, 0]
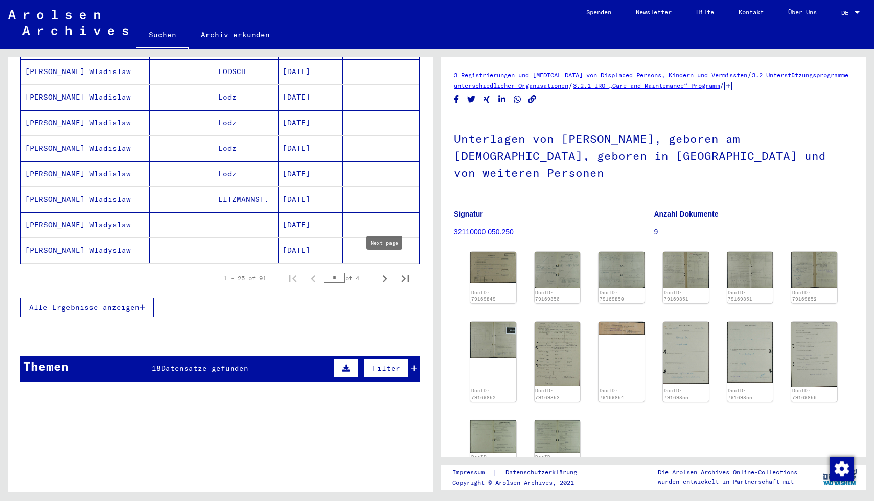
click at [375, 269] on button "Next page" at bounding box center [384, 278] width 20 height 20
click at [385, 272] on icon "Next page" at bounding box center [385, 279] width 14 height 14
type input "*"
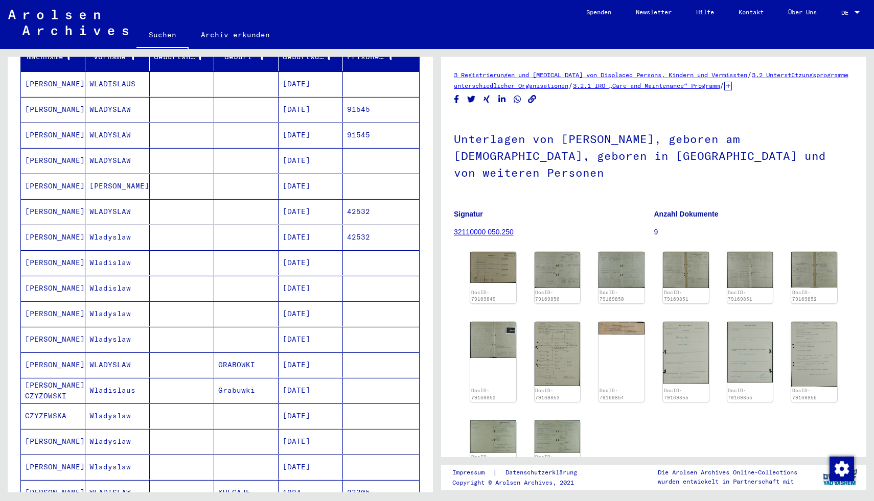
scroll to position [146, 0]
click at [303, 200] on mat-cell "[DATE]" at bounding box center [310, 212] width 64 height 25
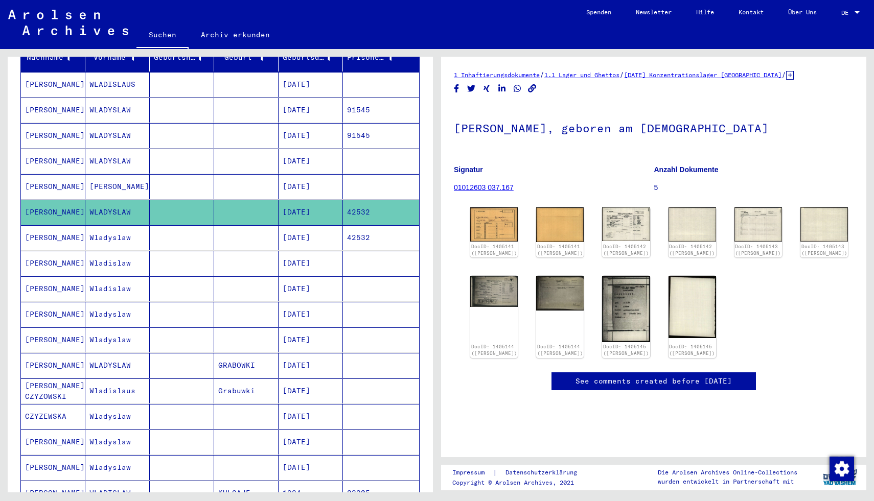
click at [329, 232] on mat-cell "[DATE]" at bounding box center [310, 237] width 64 height 25
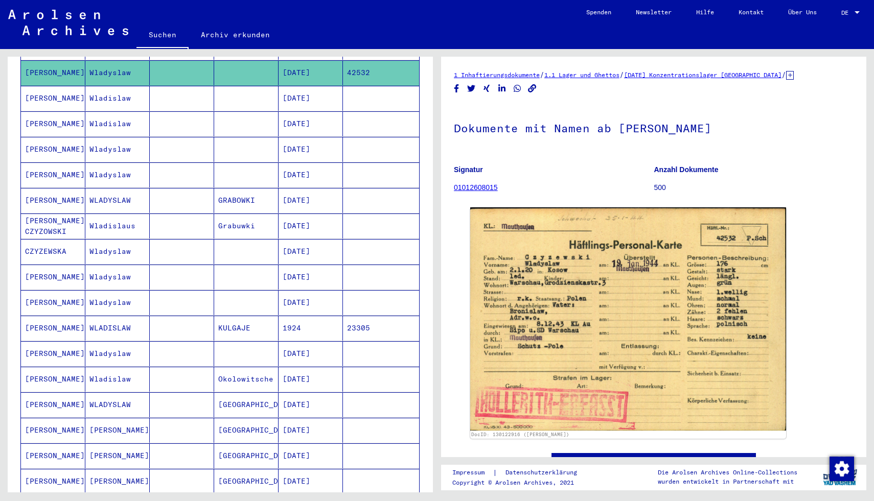
scroll to position [313, 0]
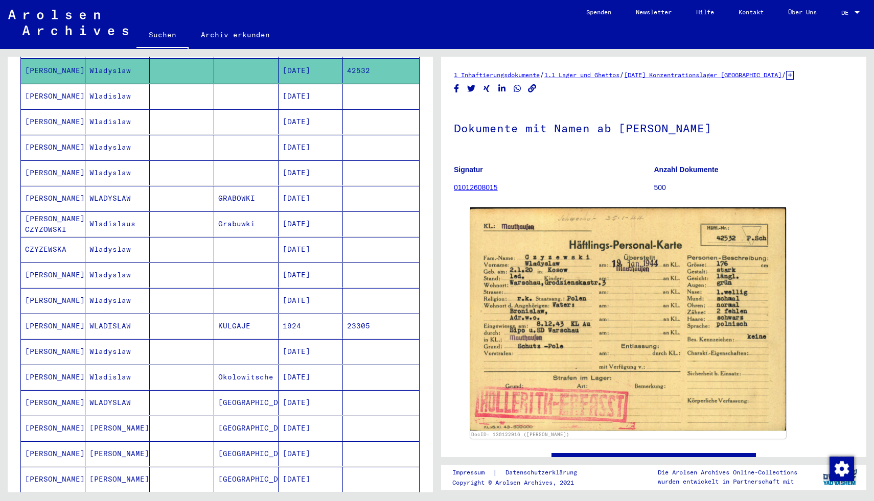
click at [328, 339] on mat-cell "[DATE]" at bounding box center [310, 351] width 64 height 25
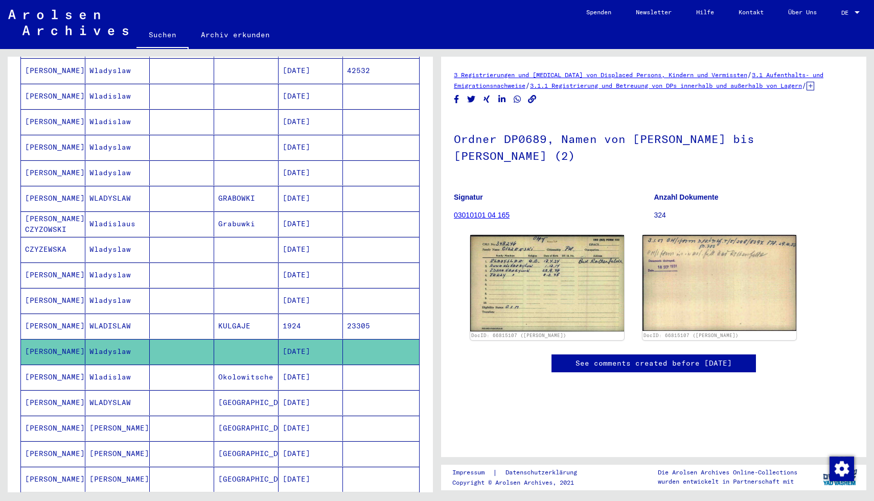
click at [322, 318] on mat-cell "1924" at bounding box center [310, 326] width 64 height 25
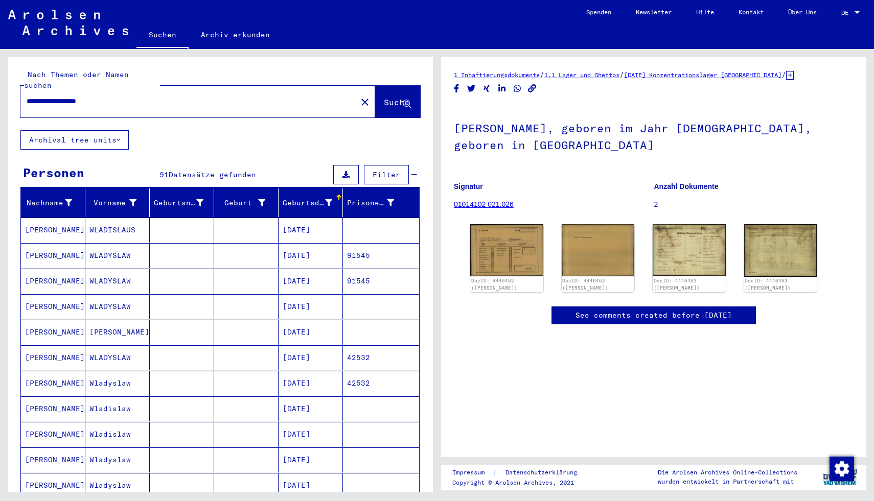
click at [140, 99] on div "**********" at bounding box center [185, 101] width 330 height 23
drag, startPoint x: 120, startPoint y: 92, endPoint x: 71, endPoint y: 91, distance: 49.1
click at [71, 96] on input "**********" at bounding box center [189, 101] width 324 height 11
type input "**********"
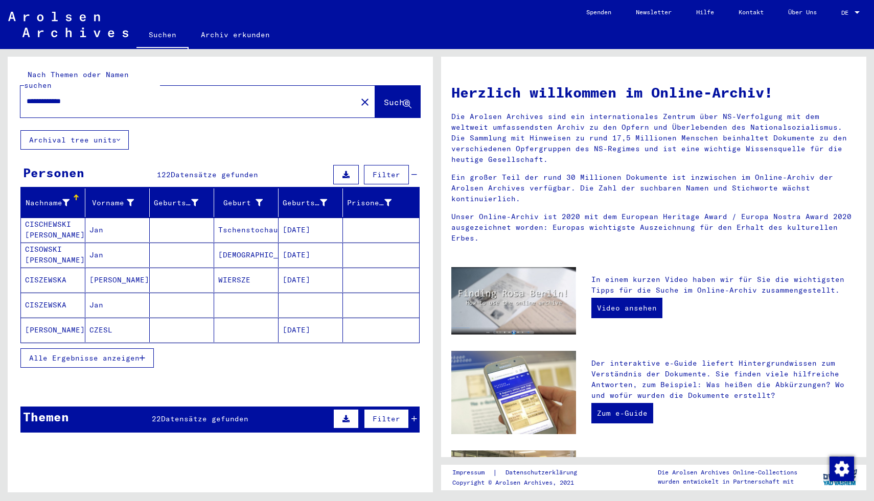
click at [135, 348] on button "Alle Ergebnisse anzeigen" at bounding box center [86, 357] width 133 height 19
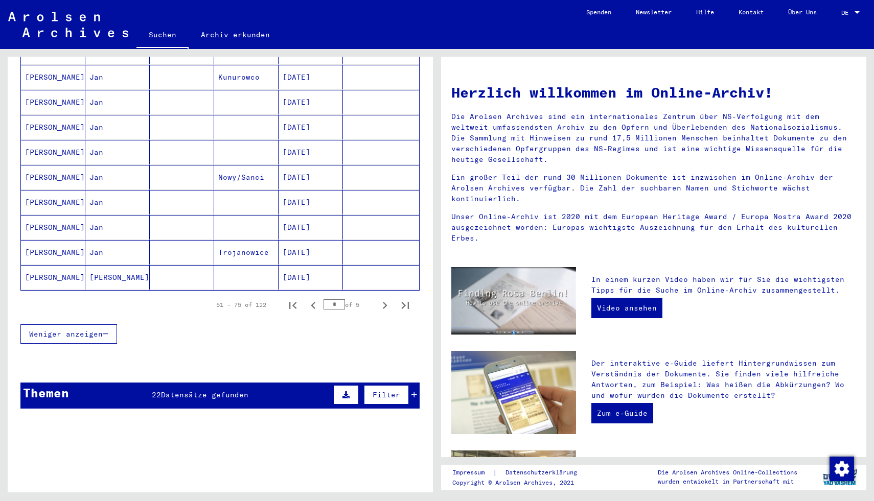
scroll to position [585, 0]
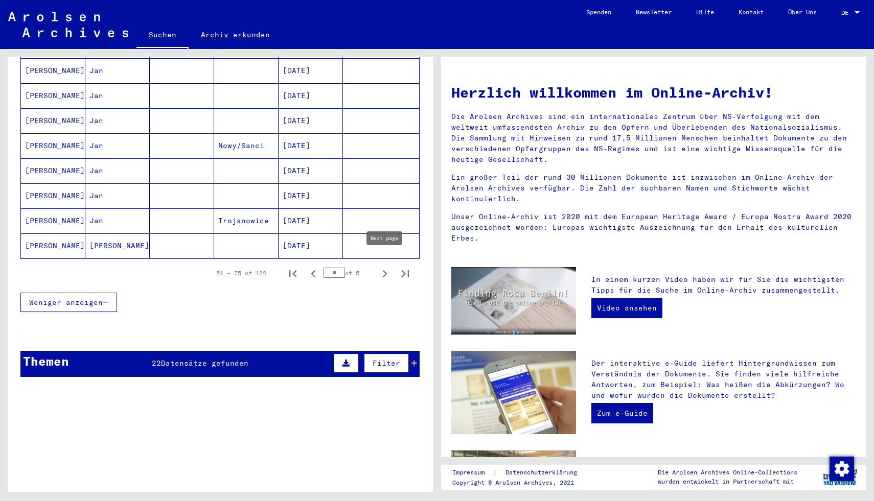
click at [388, 268] on icon "Next page" at bounding box center [385, 274] width 14 height 14
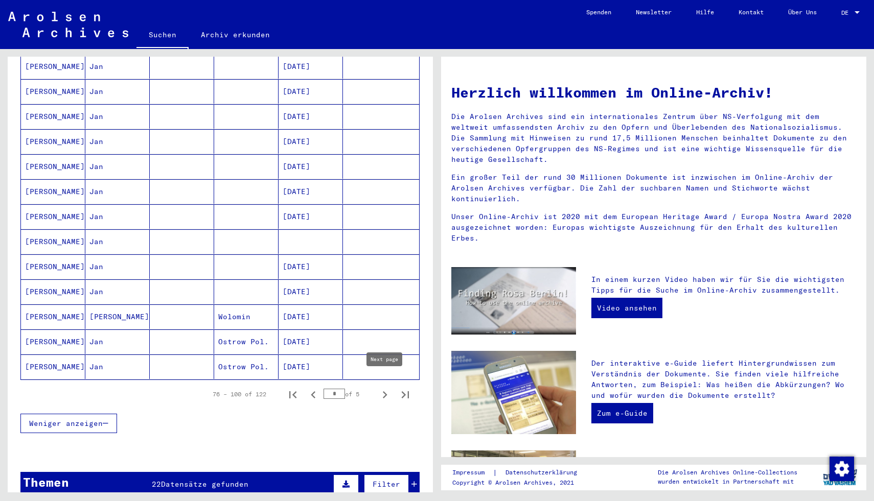
scroll to position [460, 0]
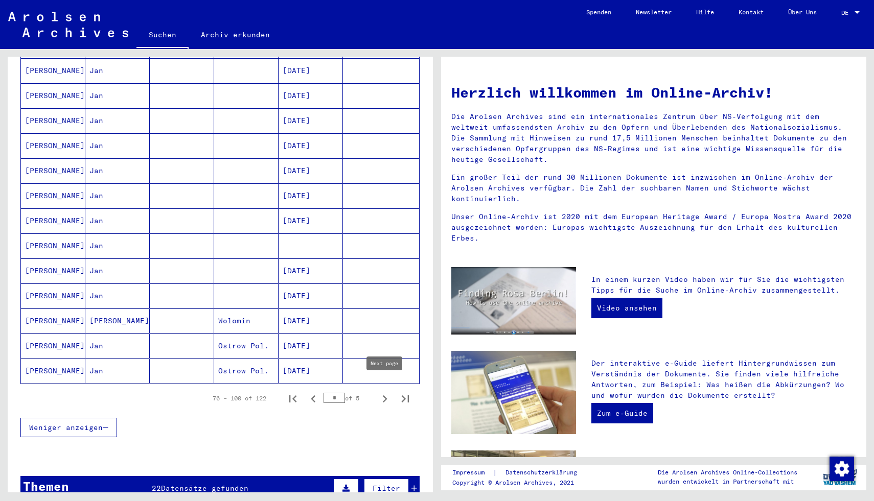
click at [386, 392] on icon "Next page" at bounding box center [385, 399] width 14 height 14
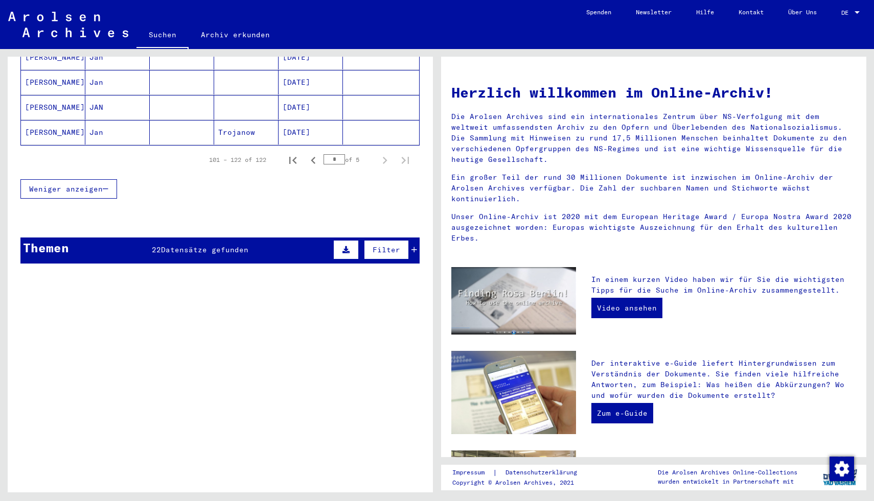
scroll to position [631, 0]
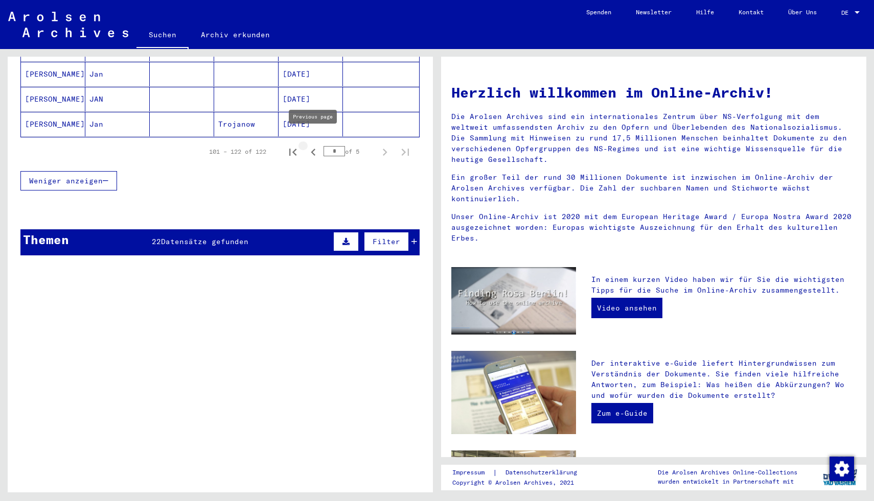
click at [315, 149] on icon "Previous page" at bounding box center [313, 152] width 5 height 7
type input "*"
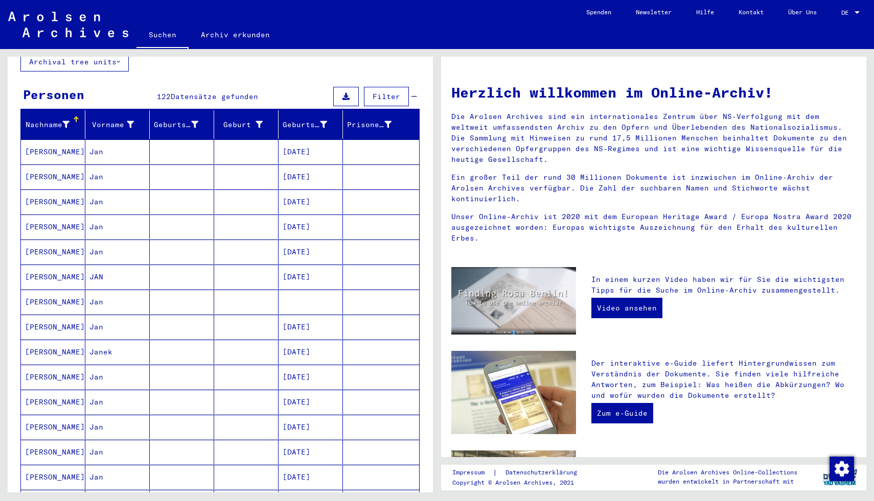
scroll to position [0, 0]
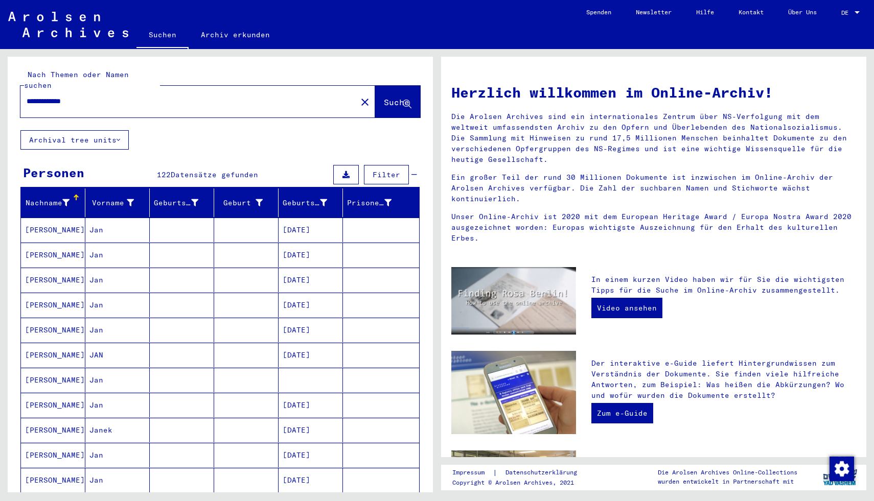
drag, startPoint x: 117, startPoint y: 90, endPoint x: 0, endPoint y: 95, distance: 117.1
click at [0, 95] on div "**********" at bounding box center [218, 270] width 437 height 443
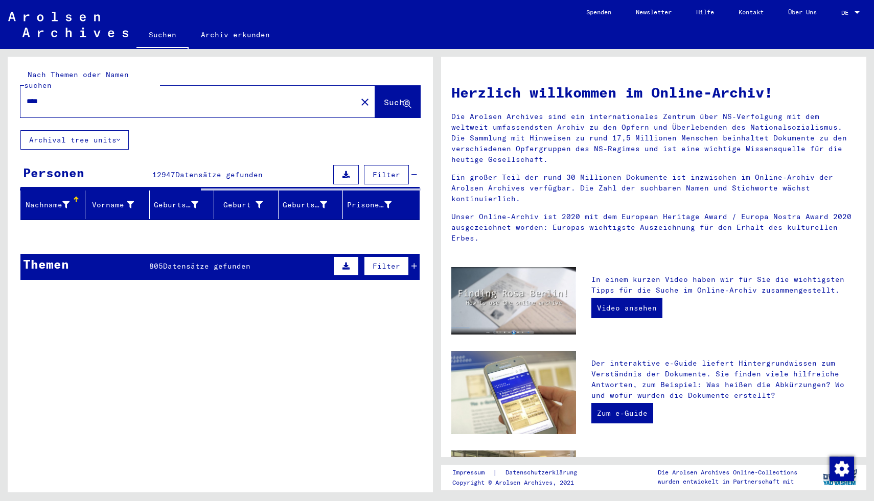
click at [206, 170] on span "Datensätze gefunden" at bounding box center [218, 174] width 87 height 9
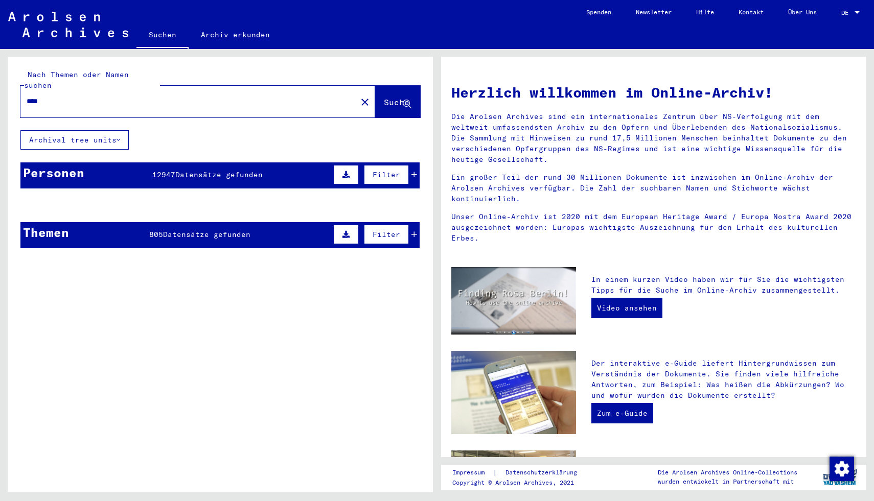
click at [206, 170] on span "Datensätze gefunden" at bounding box center [218, 174] width 87 height 9
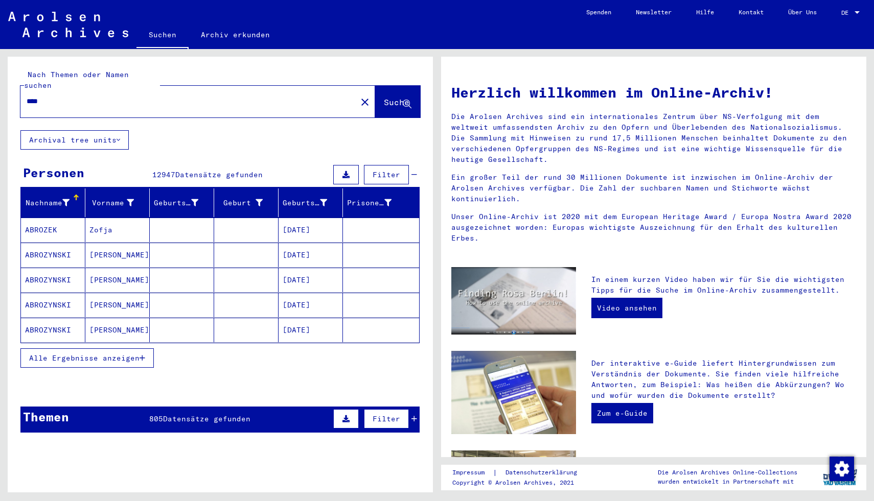
click at [131, 96] on input "****" at bounding box center [186, 101] width 318 height 11
type input "**********"
click at [140, 355] on icon "button" at bounding box center [142, 358] width 6 height 7
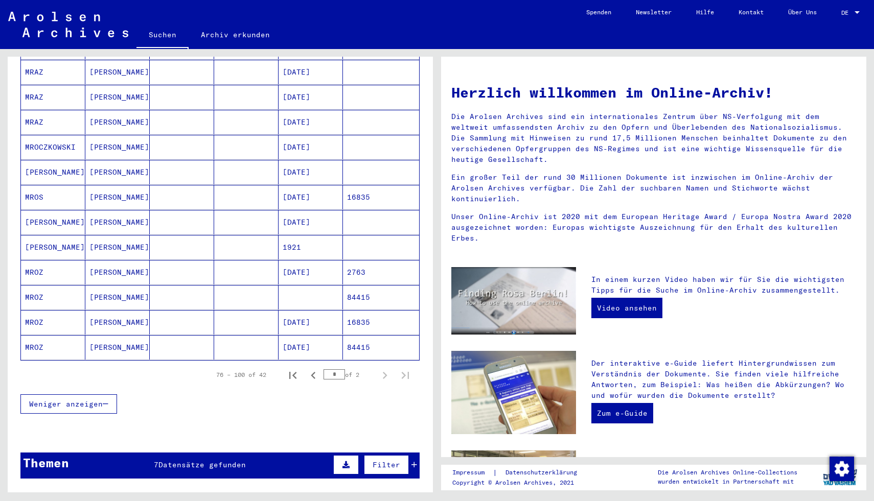
scroll to position [481, 0]
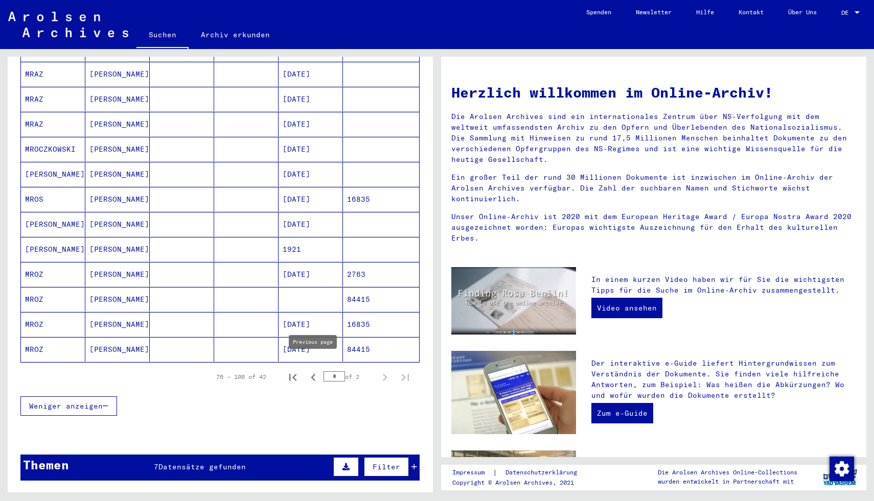
click at [314, 370] on icon "Previous page" at bounding box center [313, 377] width 14 height 14
type input "*"
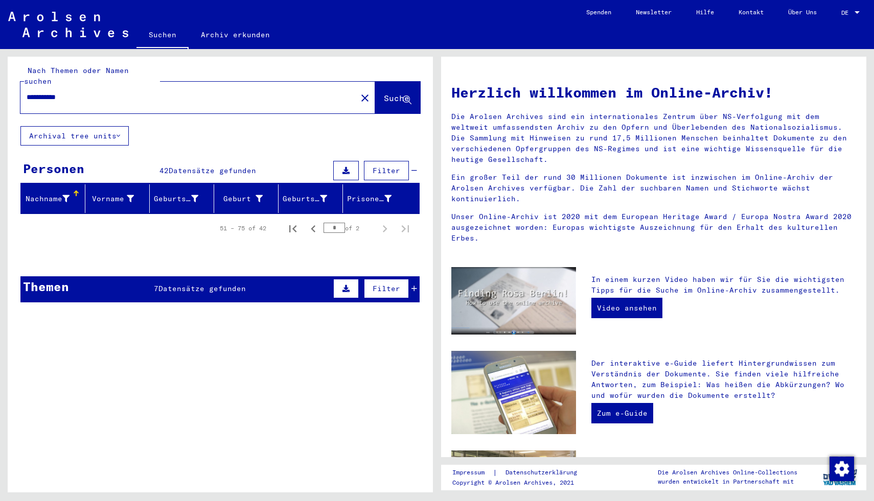
scroll to position [0, 0]
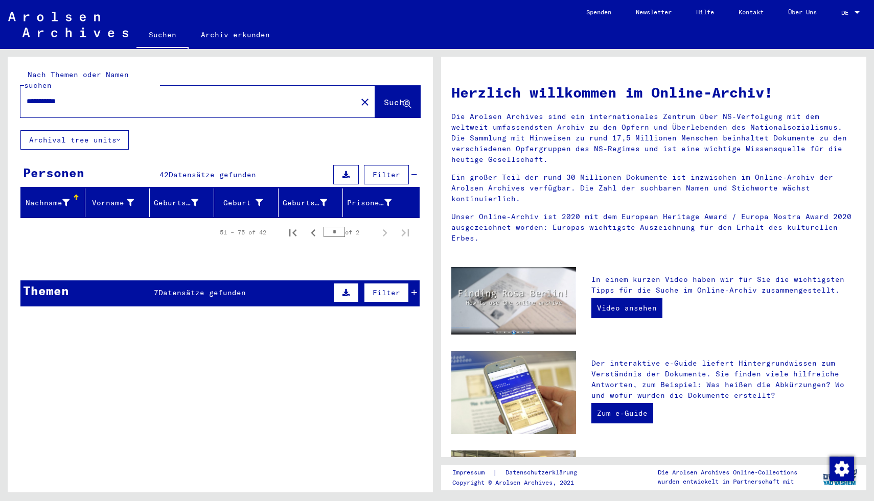
click at [82, 96] on div "**********" at bounding box center [182, 101] width 324 height 23
click at [78, 96] on input "**********" at bounding box center [186, 101] width 318 height 11
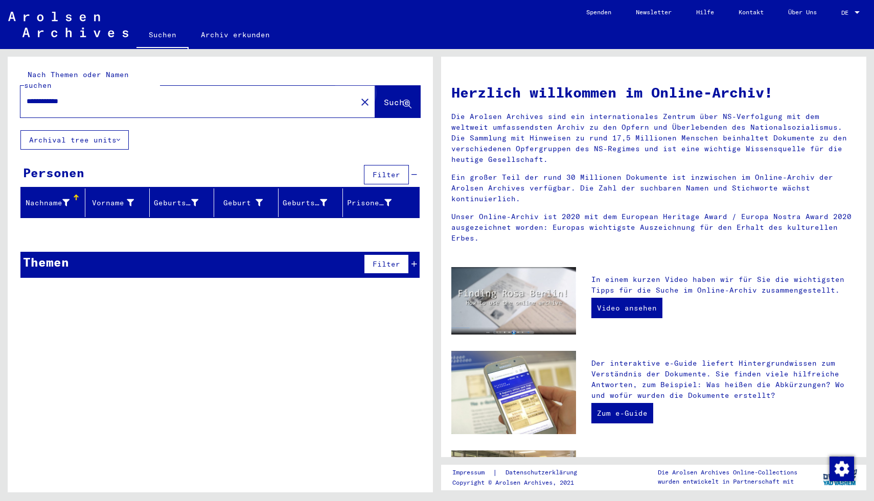
click at [391, 97] on span "Suche" at bounding box center [397, 102] width 26 height 10
drag, startPoint x: 85, startPoint y: 91, endPoint x: 0, endPoint y: 89, distance: 84.8
click at [0, 89] on div "**********" at bounding box center [218, 270] width 437 height 443
type input "**********"
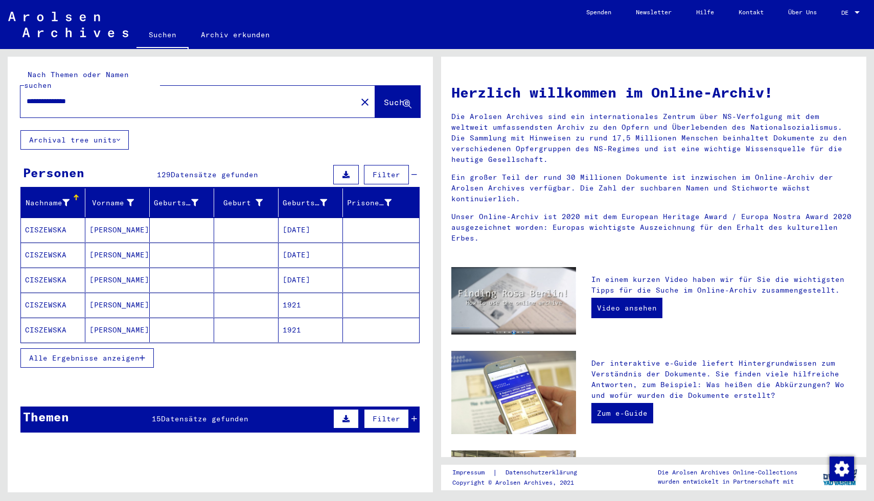
click at [292, 218] on mat-cell "[DATE]" at bounding box center [310, 230] width 64 height 25
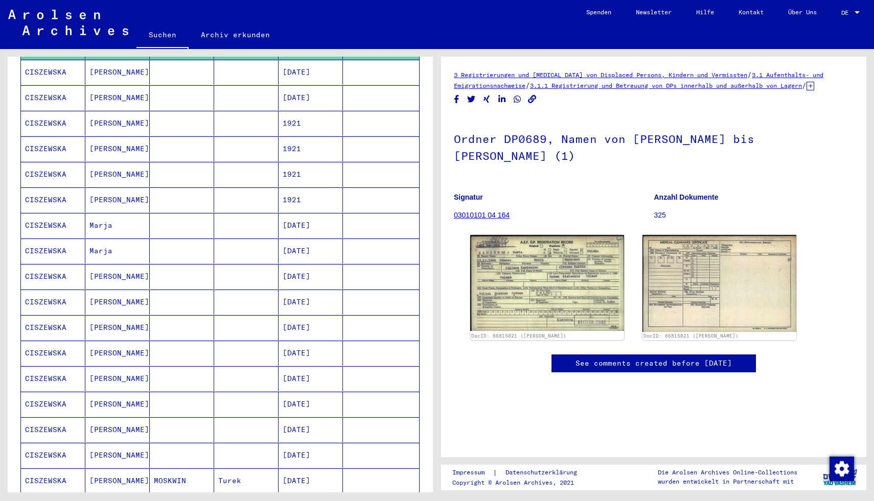
scroll to position [184, 0]
click at [316, 289] on mat-cell "[DATE]" at bounding box center [310, 301] width 64 height 25
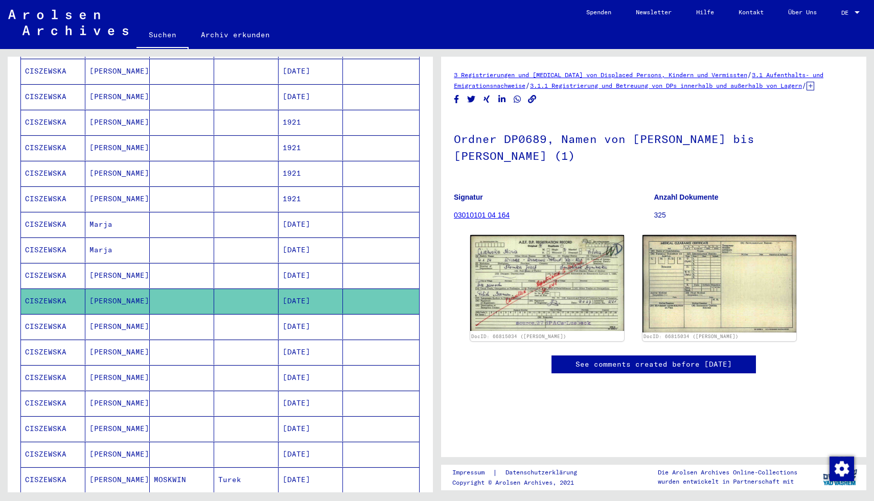
click at [321, 268] on mat-cell "[DATE]" at bounding box center [310, 275] width 64 height 25
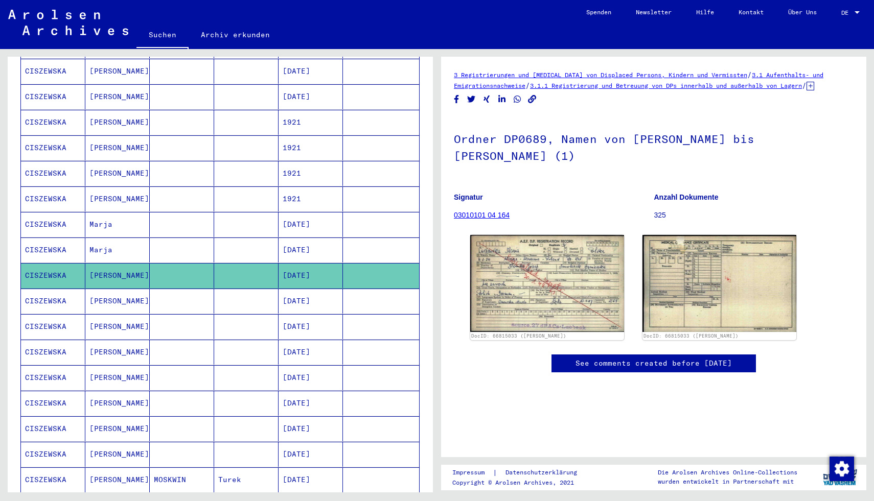
click at [305, 238] on mat-cell "[DATE]" at bounding box center [310, 250] width 64 height 25
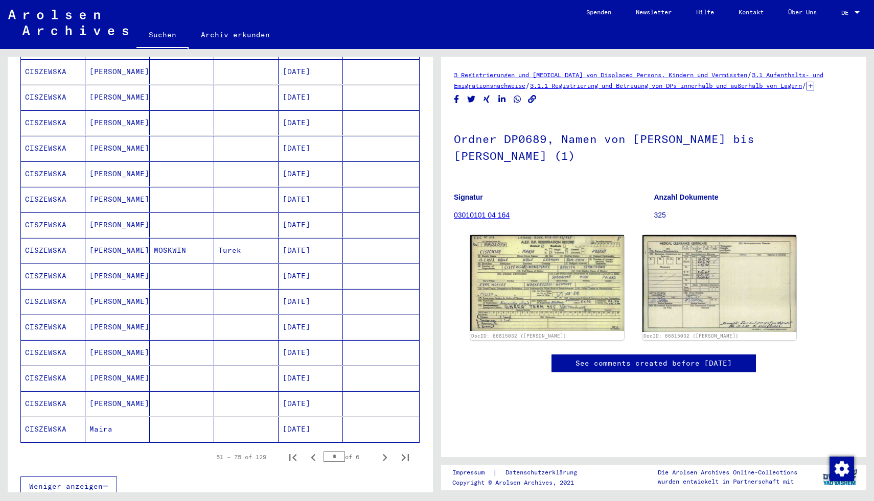
scroll to position [416, 0]
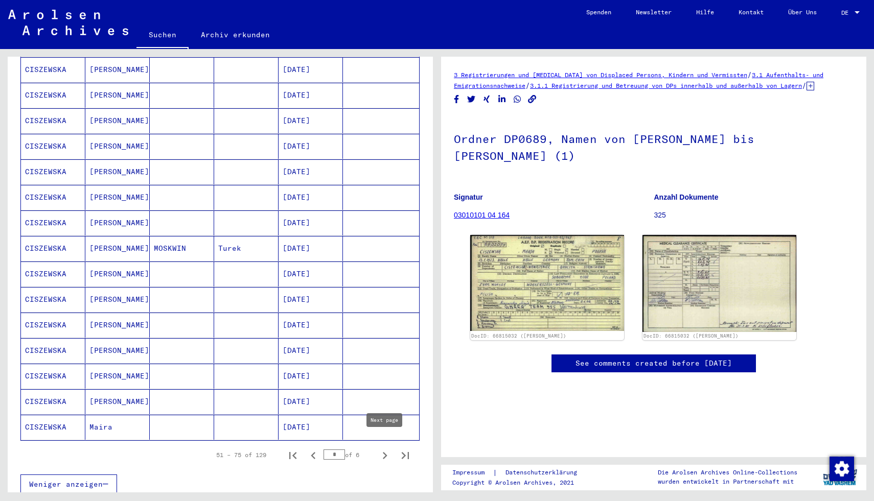
click at [382, 449] on icon "Next page" at bounding box center [385, 456] width 14 height 14
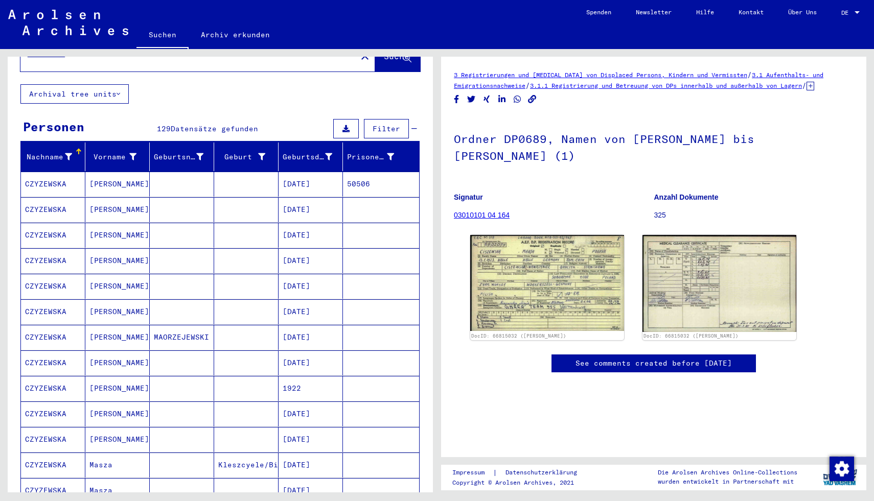
scroll to position [0, 0]
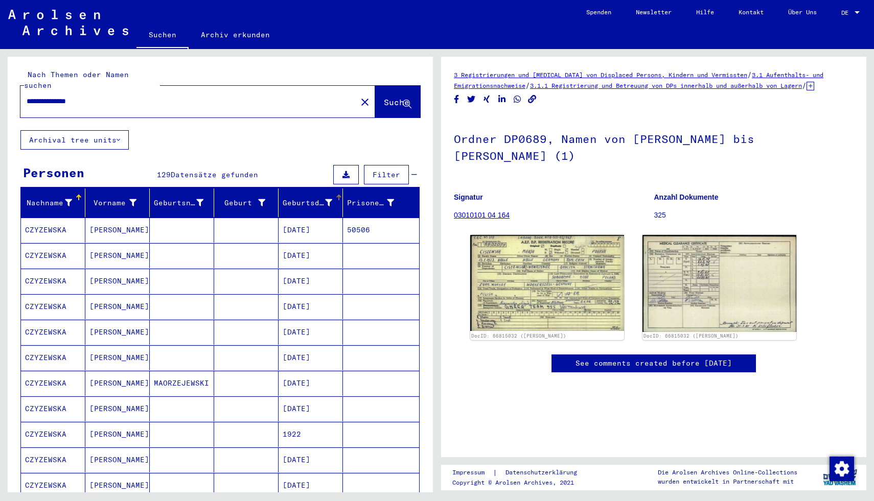
click at [325, 195] on div "Geburtsdatum" at bounding box center [314, 203] width 62 height 16
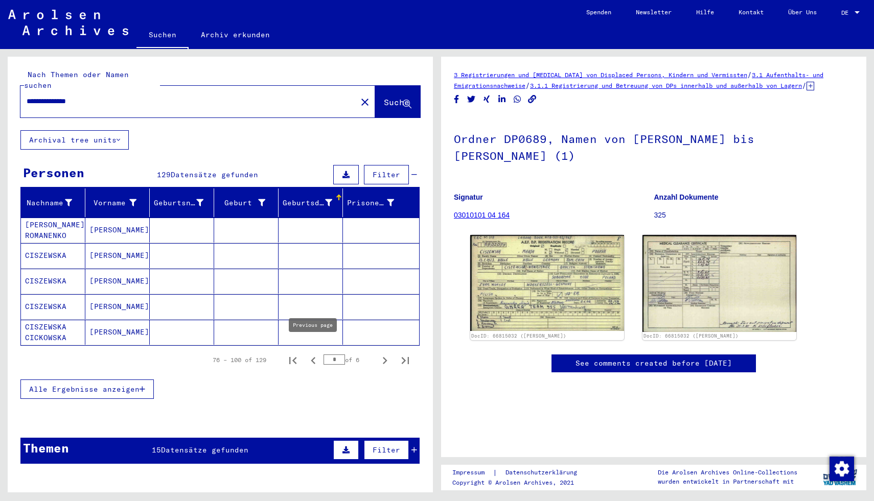
click at [318, 354] on icon "Previous page" at bounding box center [313, 361] width 14 height 14
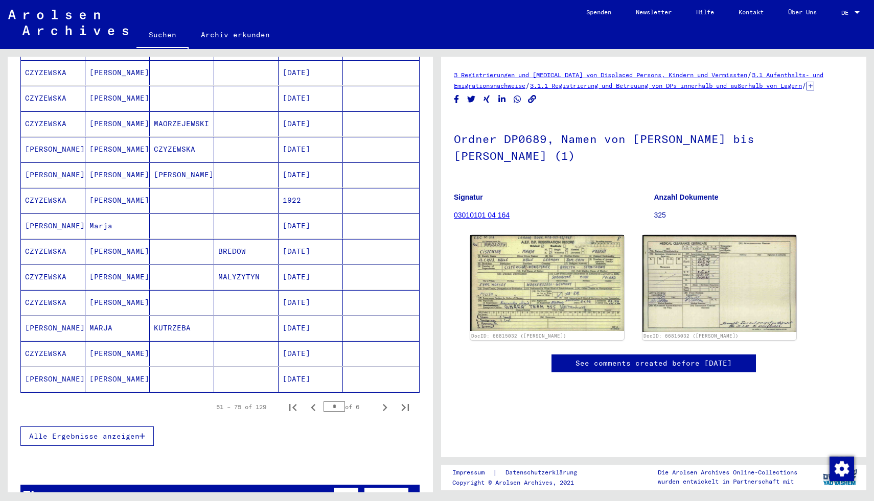
scroll to position [465, 0]
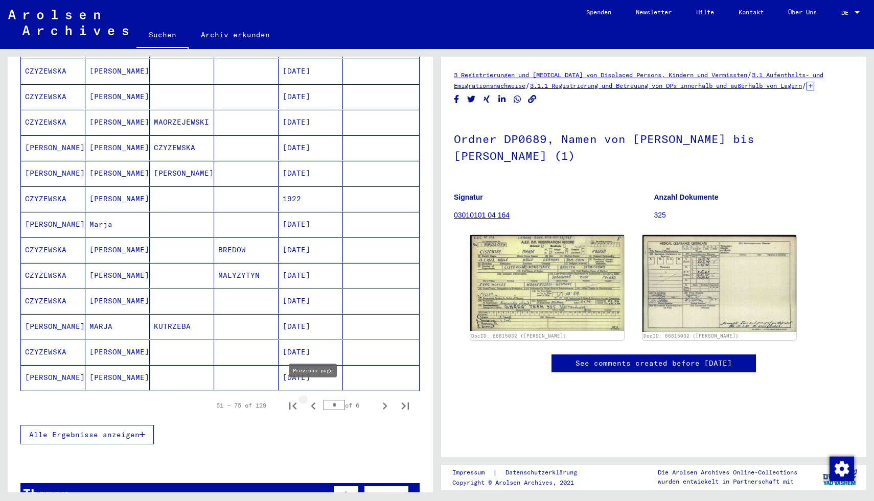
click at [318, 399] on icon "Previous page" at bounding box center [313, 406] width 14 height 14
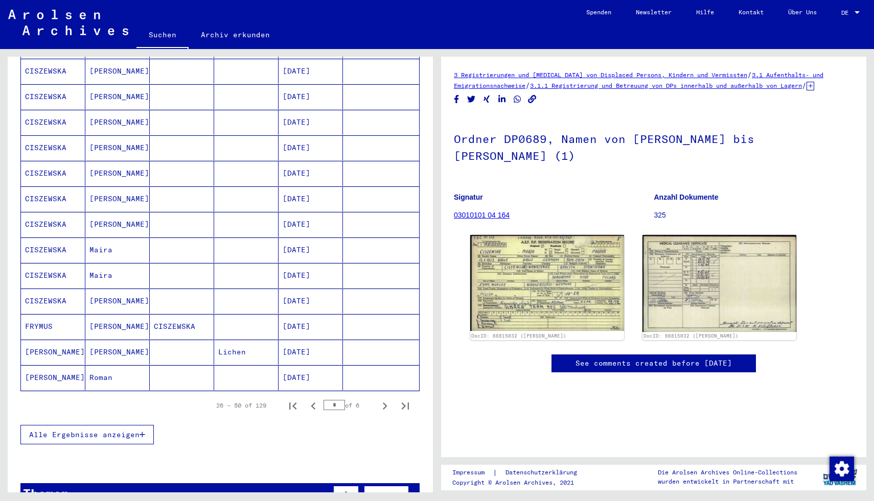
click at [313, 403] on icon "Previous page" at bounding box center [313, 406] width 5 height 7
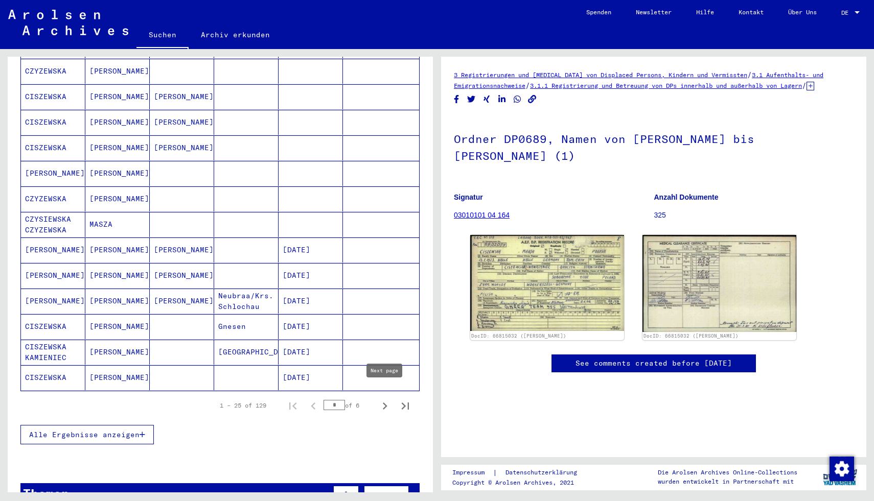
click at [378, 399] on icon "Next page" at bounding box center [385, 406] width 14 height 14
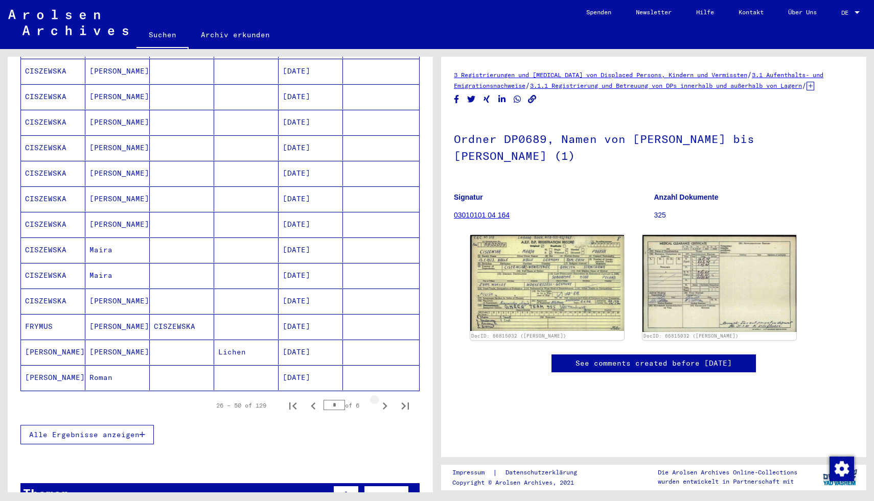
click at [378, 399] on icon "Next page" at bounding box center [385, 406] width 14 height 14
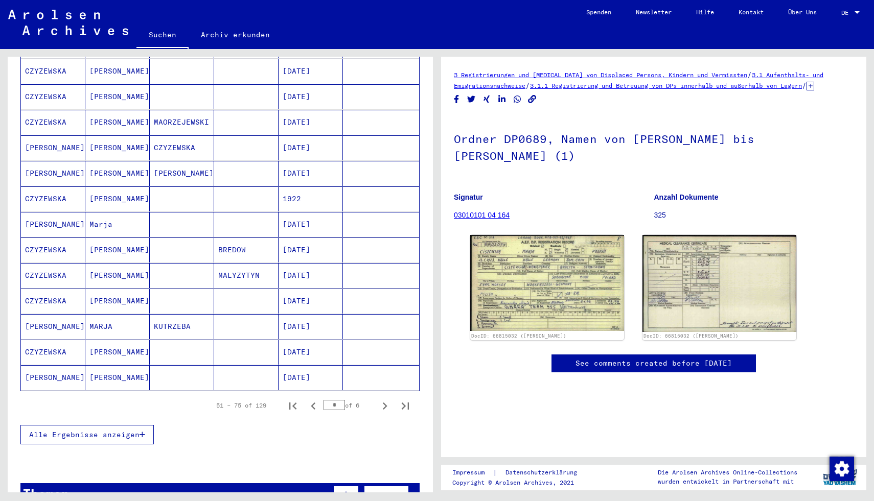
click at [378, 399] on icon "Next page" at bounding box center [385, 406] width 14 height 14
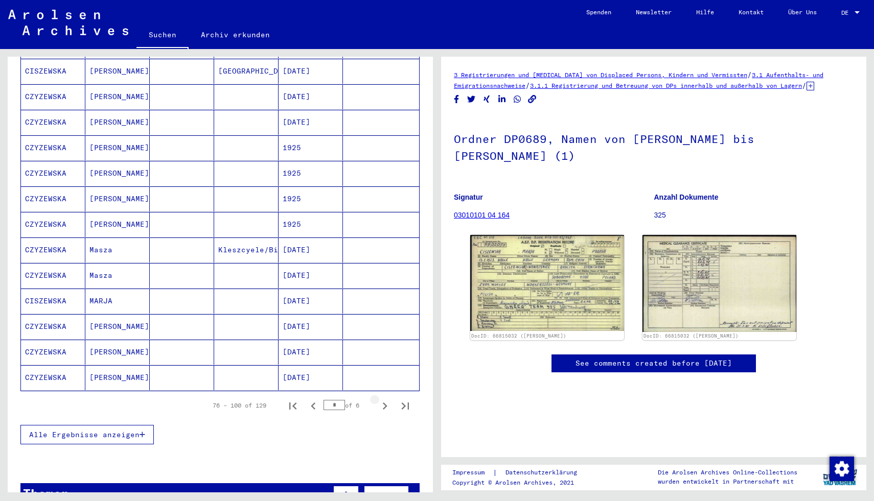
click at [378, 399] on icon "Next page" at bounding box center [385, 406] width 14 height 14
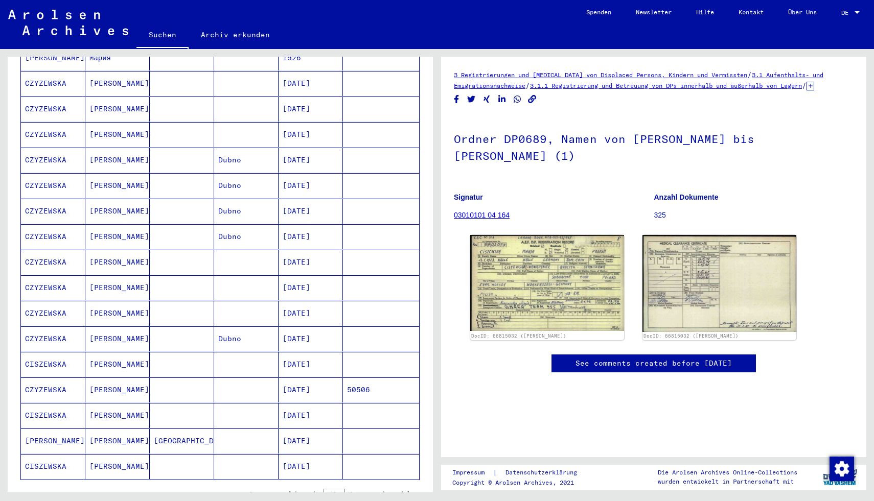
scroll to position [380, 0]
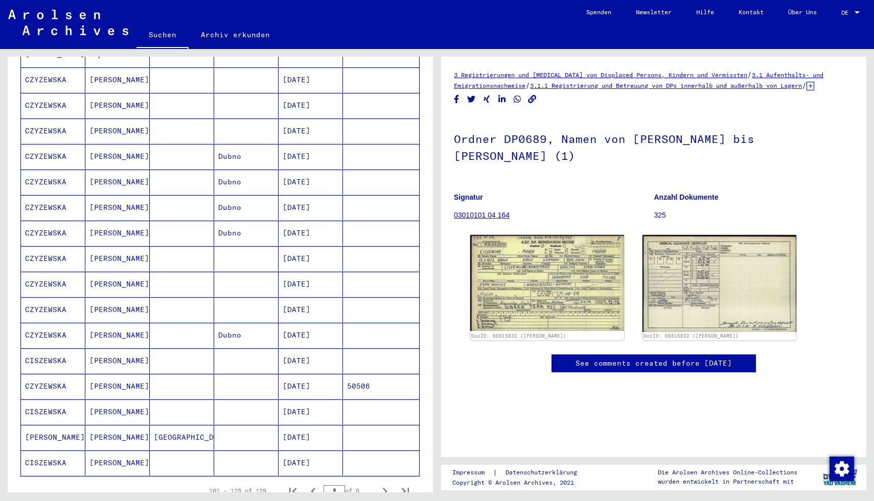
click at [314, 348] on mat-cell "[DATE]" at bounding box center [310, 360] width 64 height 25
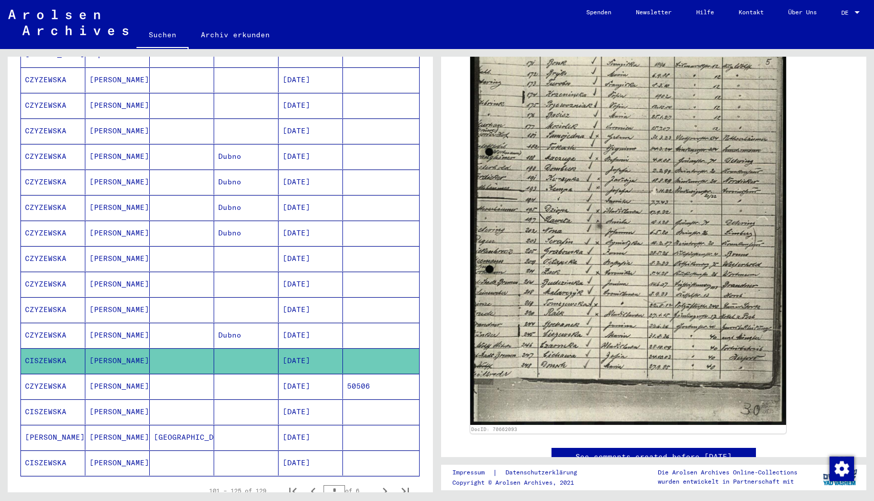
scroll to position [412, 0]
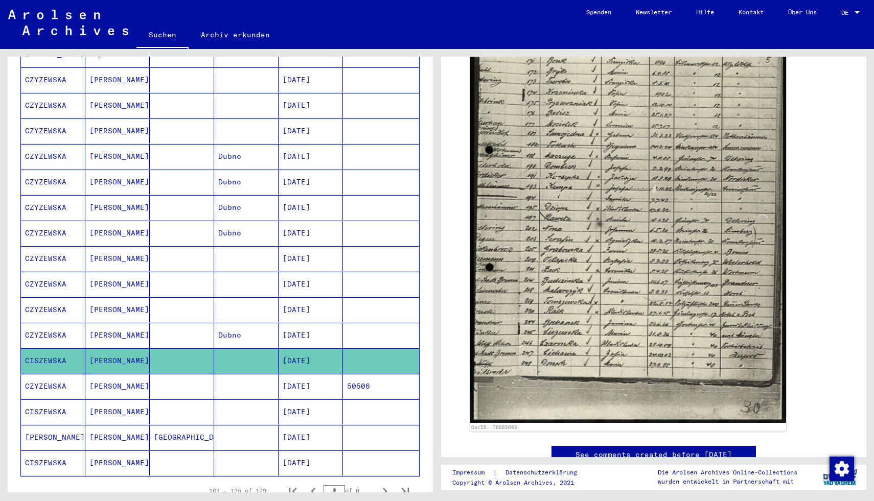
click at [325, 330] on mat-cell "[DATE]" at bounding box center [310, 335] width 64 height 25
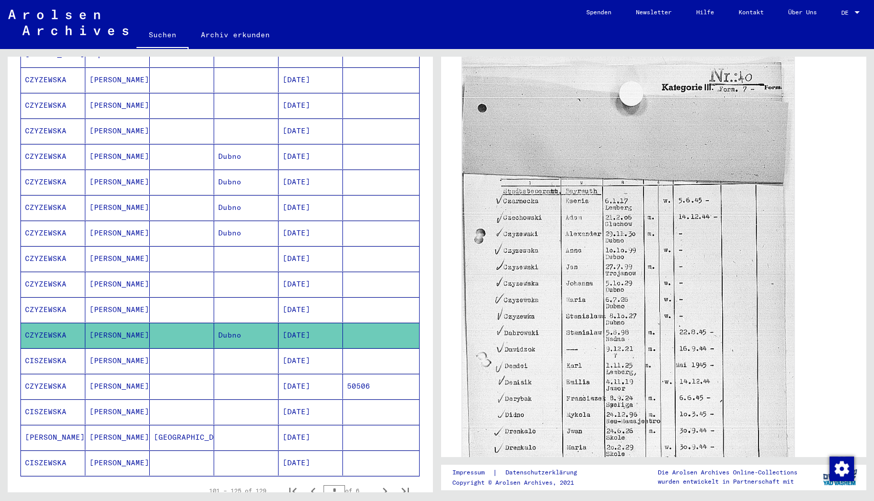
scroll to position [170, 0]
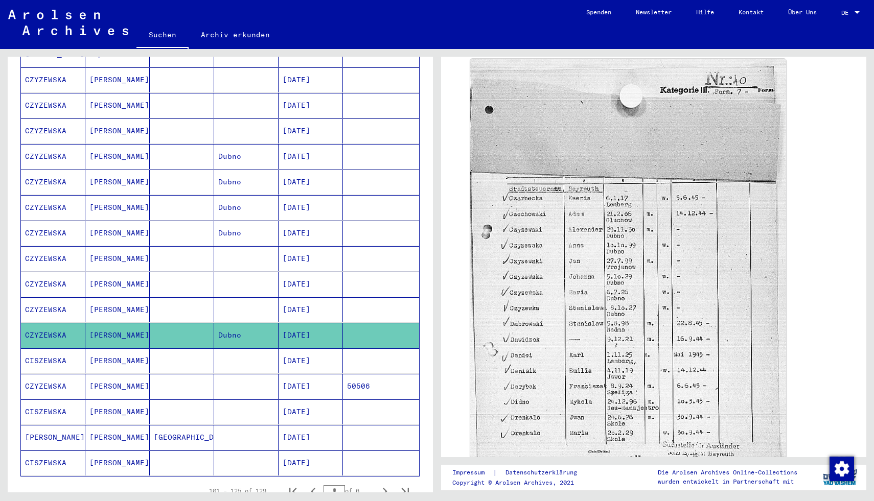
click at [332, 297] on mat-cell "[DATE]" at bounding box center [310, 309] width 64 height 25
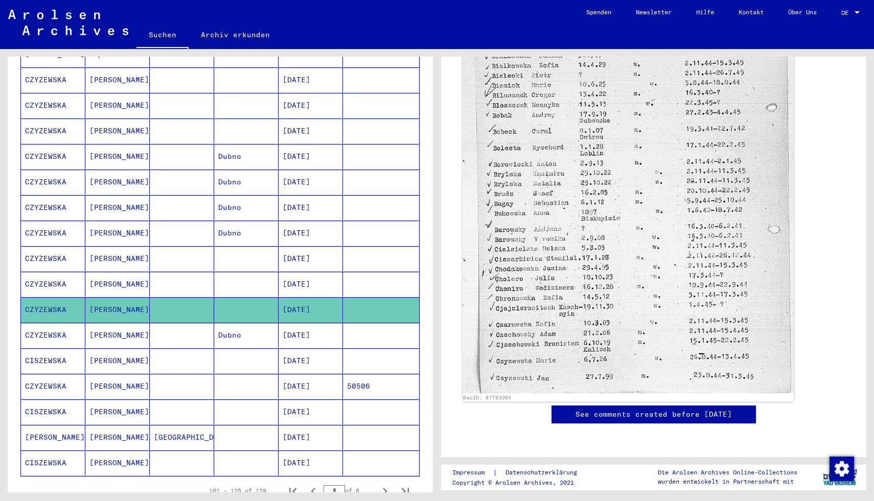
scroll to position [391, 0]
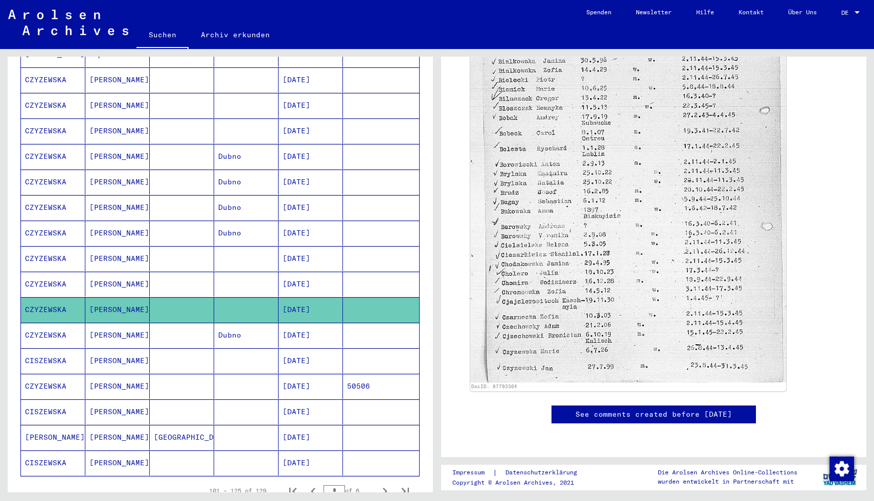
click at [295, 275] on mat-cell "[DATE]" at bounding box center [310, 284] width 64 height 25
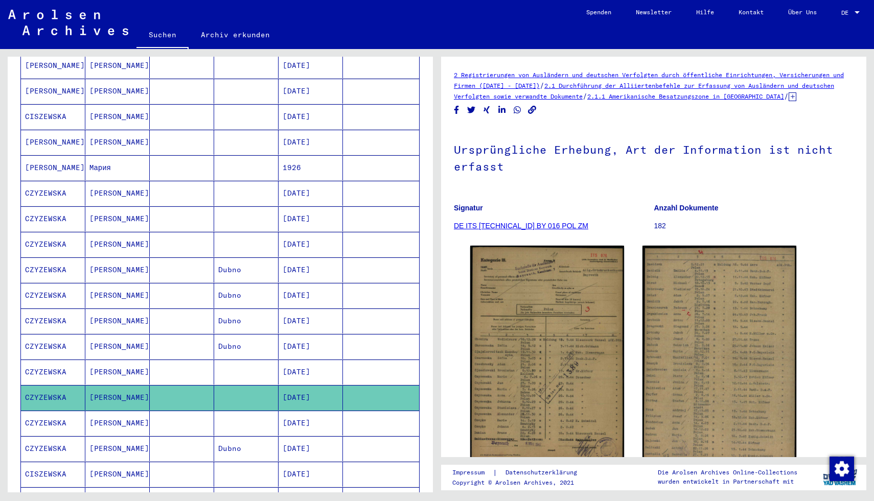
scroll to position [264, 0]
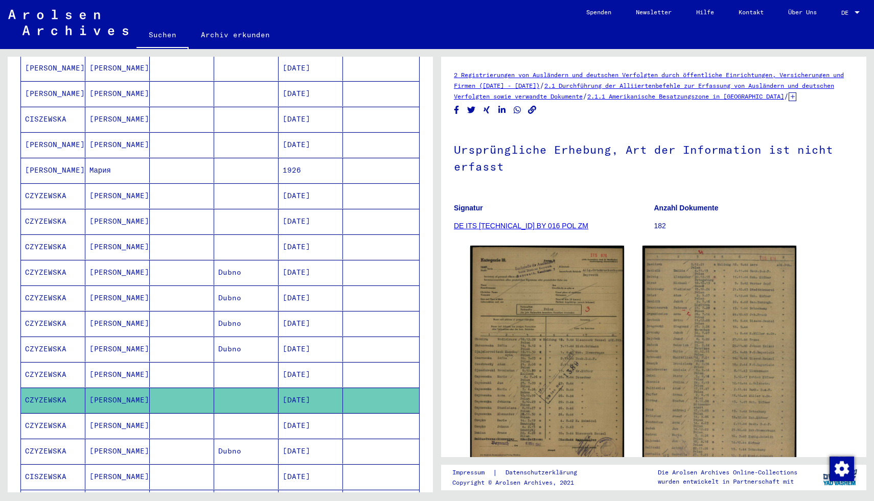
click at [306, 165] on mat-cell "1926" at bounding box center [310, 170] width 64 height 25
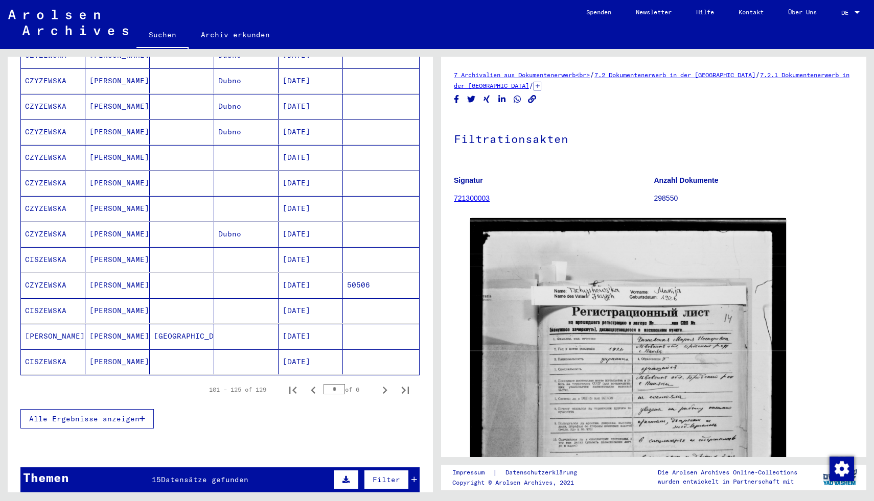
scroll to position [485, 0]
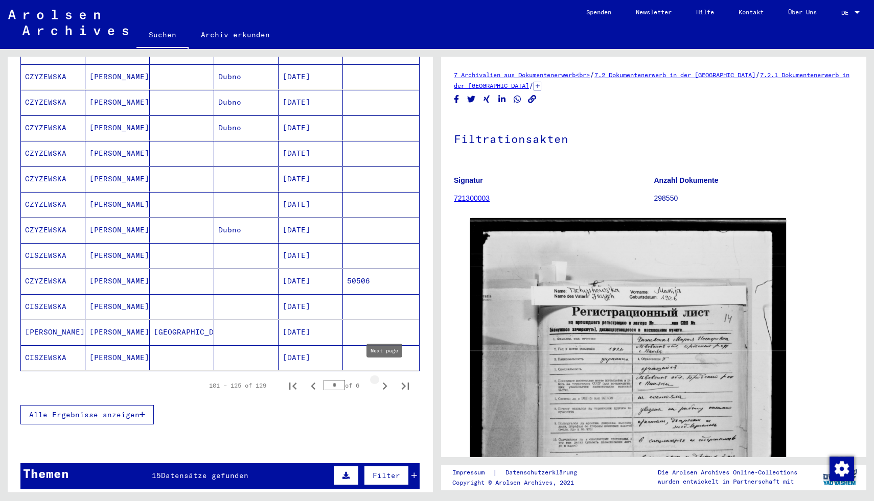
click at [384, 379] on icon "Next page" at bounding box center [385, 386] width 14 height 14
type input "*"
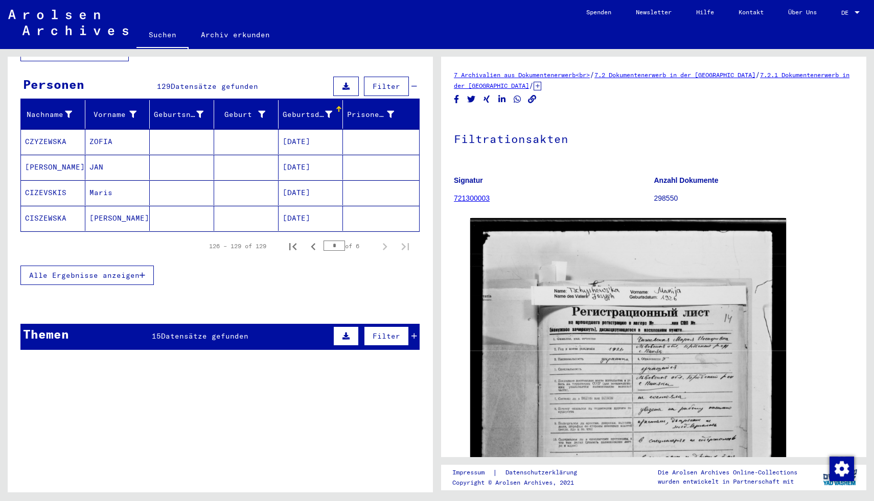
scroll to position [0, 0]
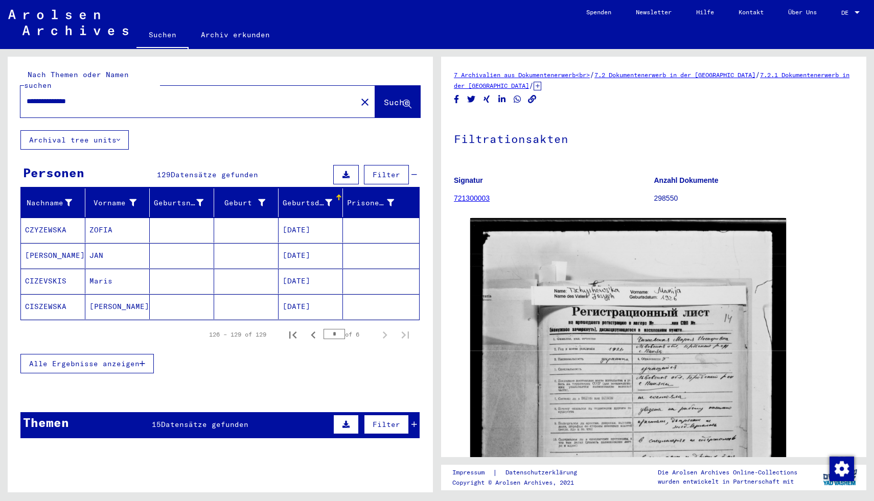
click at [302, 218] on mat-cell "[DATE]" at bounding box center [310, 230] width 64 height 25
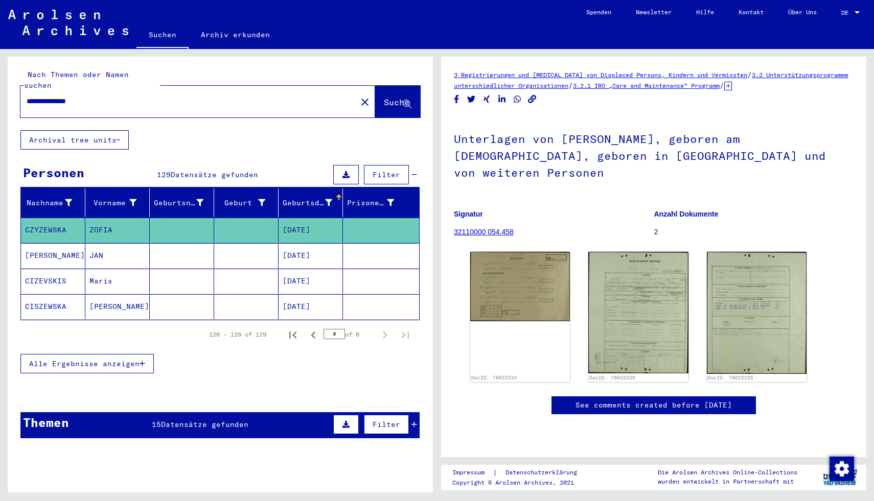
click at [181, 100] on div "**********" at bounding box center [185, 101] width 330 height 23
click at [135, 96] on input "**********" at bounding box center [189, 101] width 324 height 11
type input "**********"
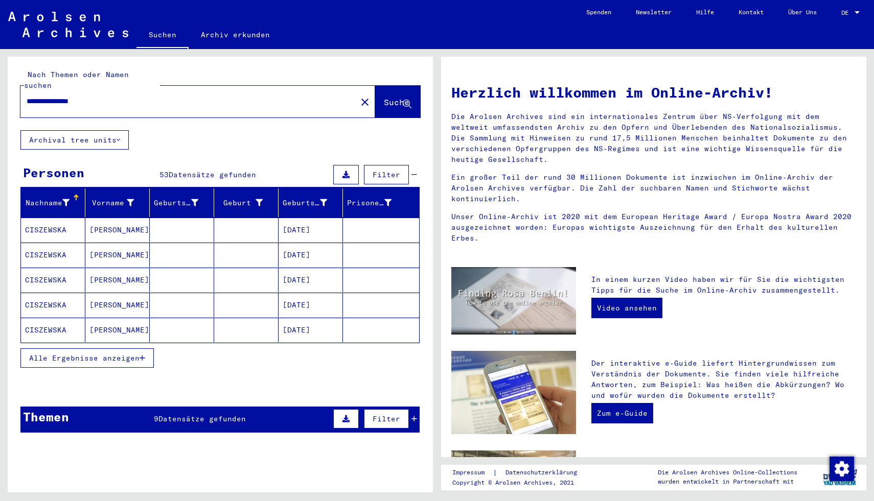
click at [131, 230] on mat-cell "[PERSON_NAME]" at bounding box center [117, 230] width 64 height 25
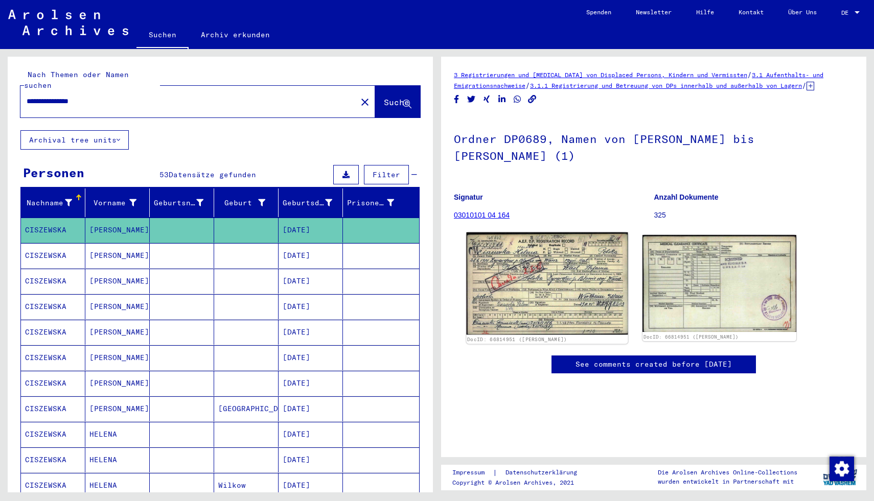
click at [523, 277] on img at bounding box center [546, 283] width 161 height 103
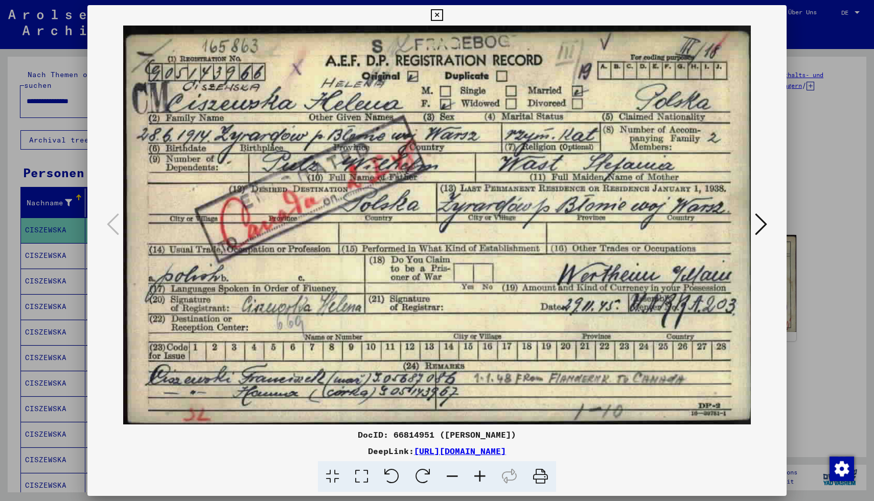
click at [815, 190] on div at bounding box center [437, 250] width 874 height 501
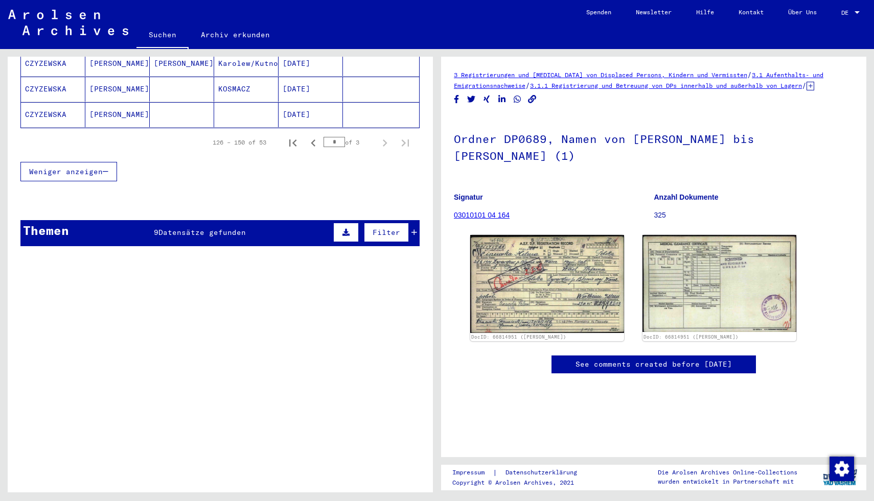
scroll to position [747, 0]
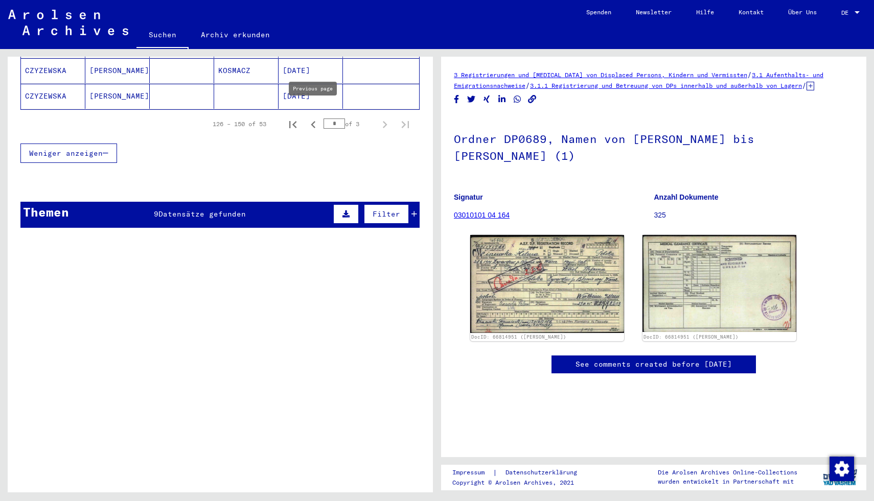
click at [312, 121] on icon "Previous page" at bounding box center [313, 124] width 5 height 7
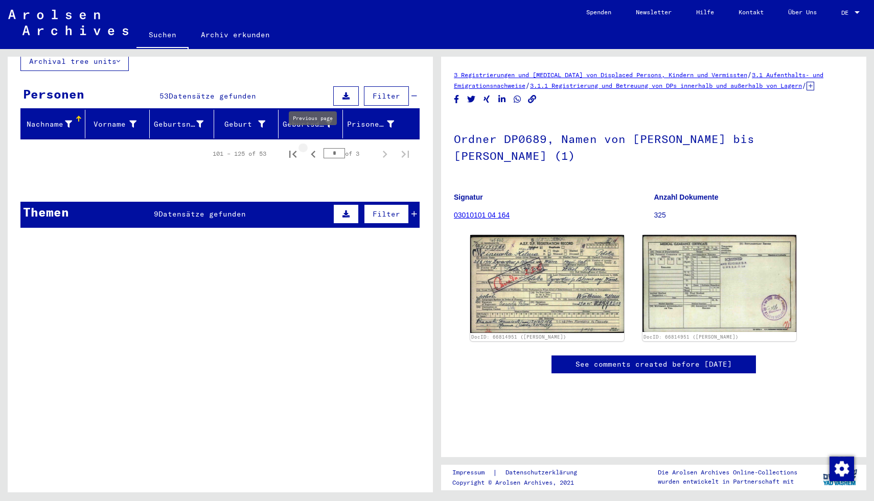
click at [310, 147] on icon "Previous page" at bounding box center [313, 154] width 14 height 14
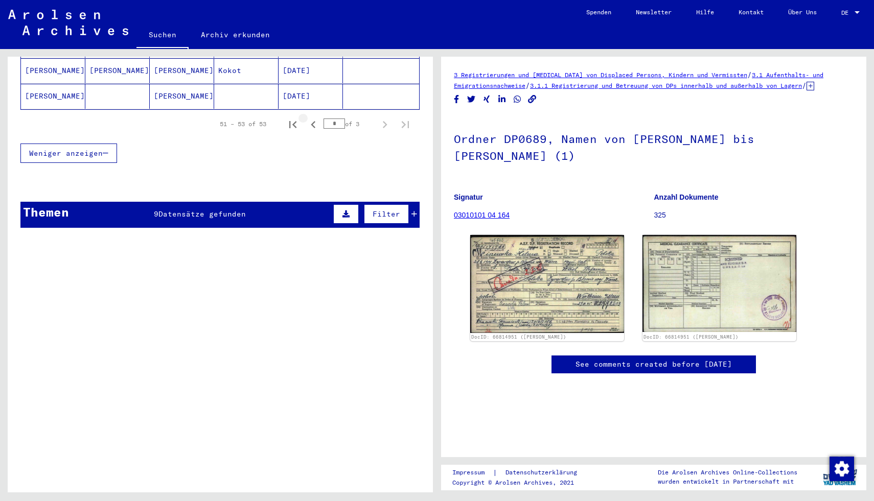
click at [310, 145] on div "Weniger anzeigen" at bounding box center [219, 153] width 399 height 30
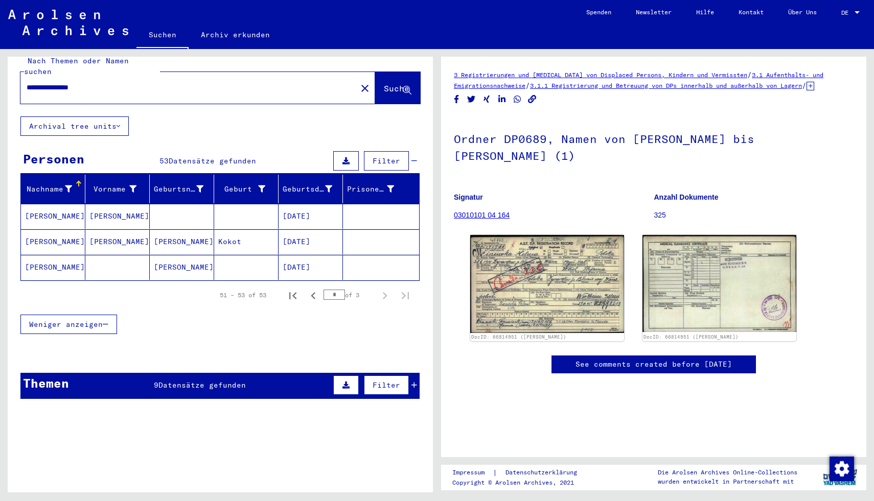
scroll to position [15, 0]
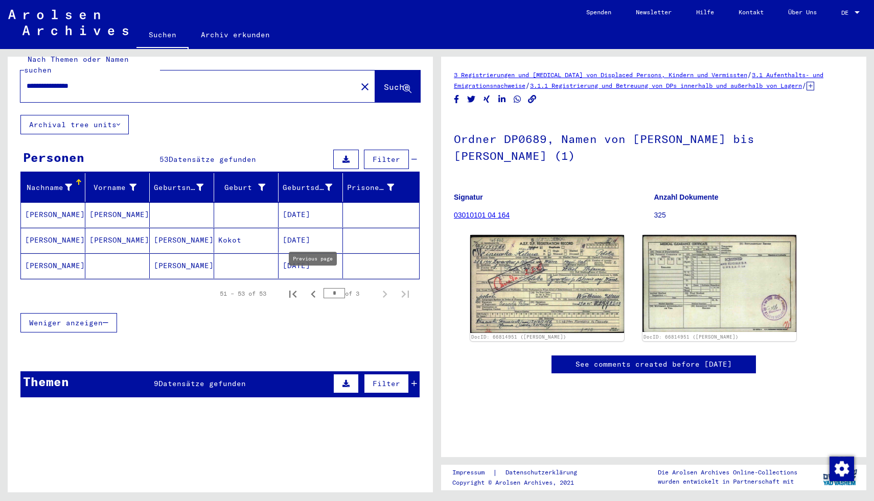
click at [317, 287] on icon "Previous page" at bounding box center [313, 294] width 14 height 14
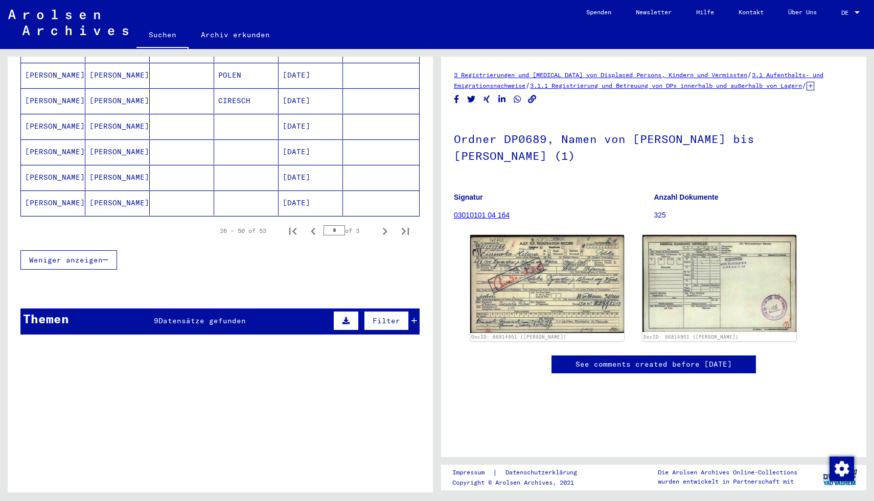
scroll to position [624, 0]
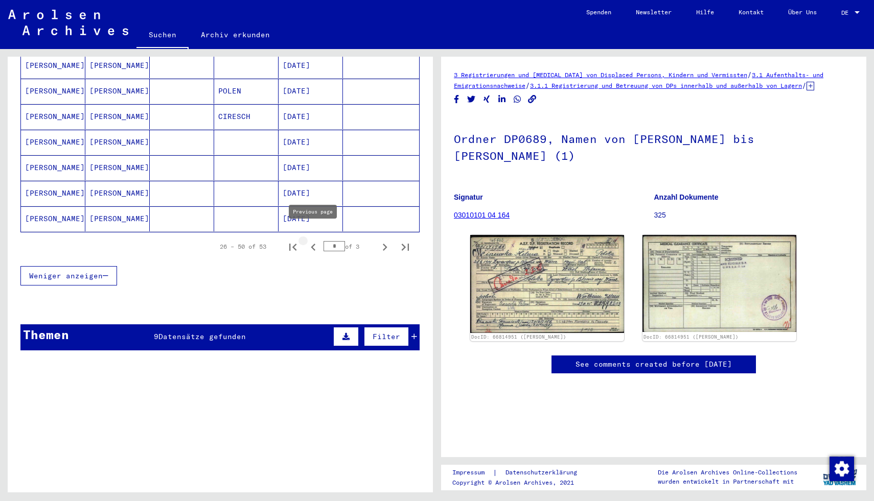
click at [312, 240] on icon "Previous page" at bounding box center [313, 247] width 14 height 14
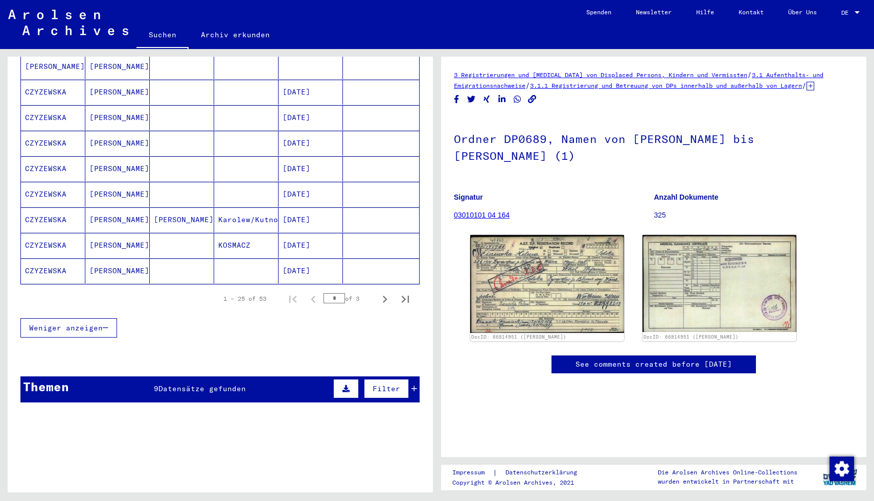
scroll to position [574, 0]
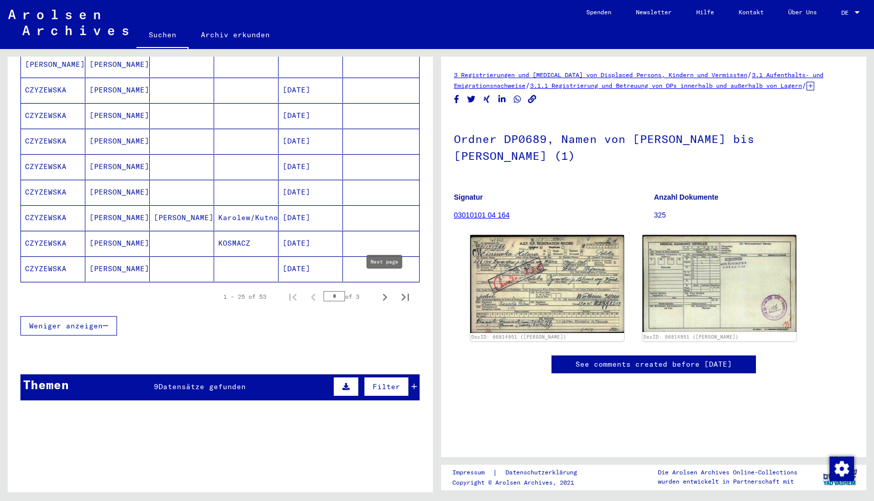
click at [382, 290] on icon "Next page" at bounding box center [385, 297] width 14 height 14
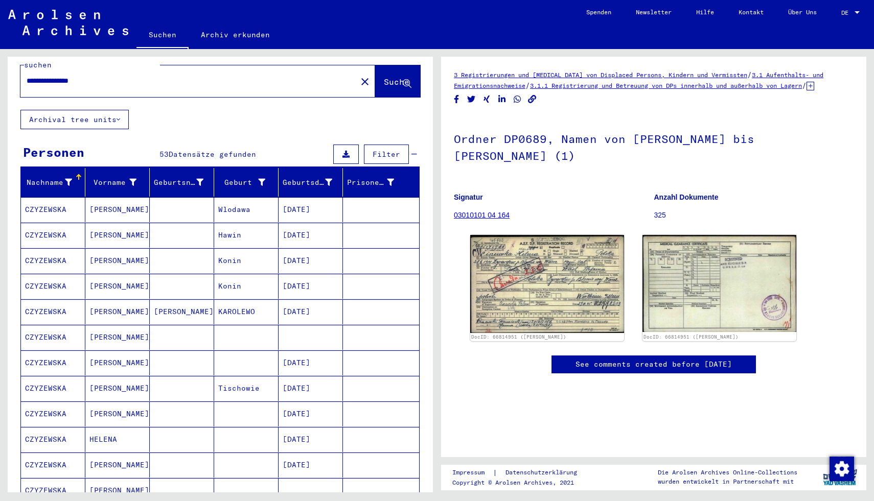
scroll to position [0, 0]
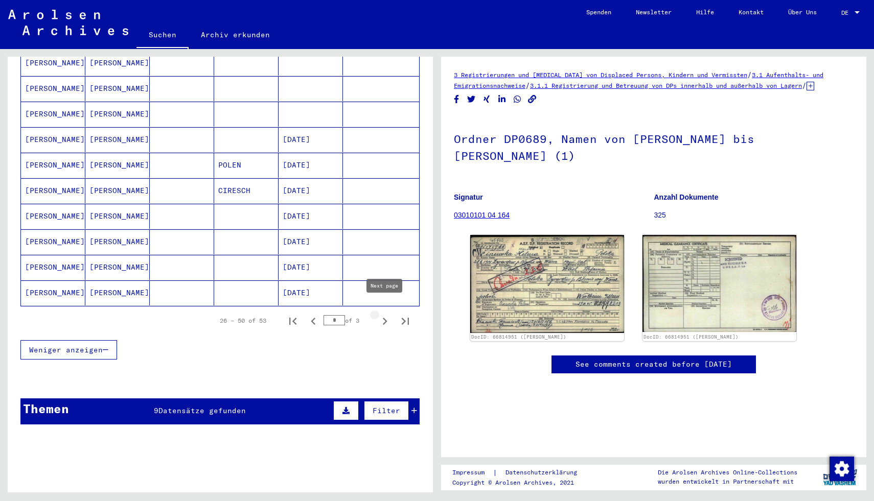
click at [384, 314] on icon "Next page" at bounding box center [385, 321] width 14 height 14
type input "*"
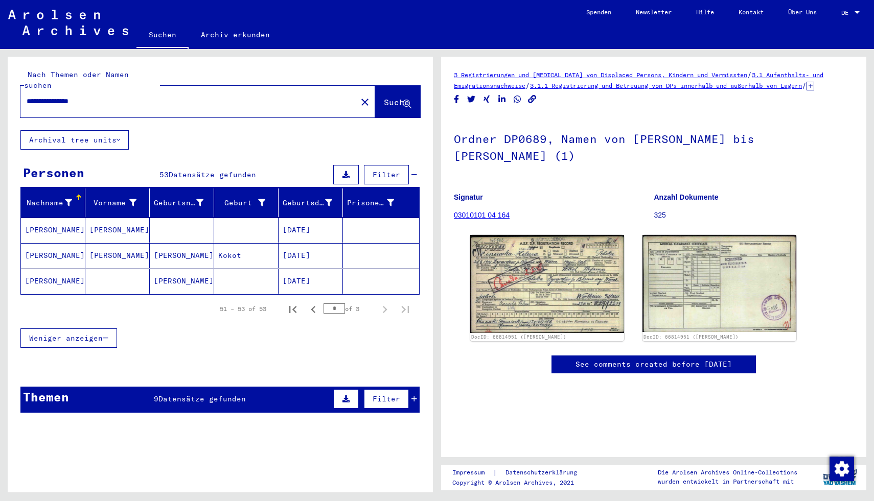
drag, startPoint x: 148, startPoint y: 89, endPoint x: 0, endPoint y: 99, distance: 148.5
click at [0, 99] on div "**********" at bounding box center [218, 270] width 437 height 443
type input "*"
click at [26, 100] on div at bounding box center [185, 101] width 330 height 23
click at [40, 96] on input "text" at bounding box center [189, 101] width 324 height 11
